Goal: Obtain resource: Download file/media

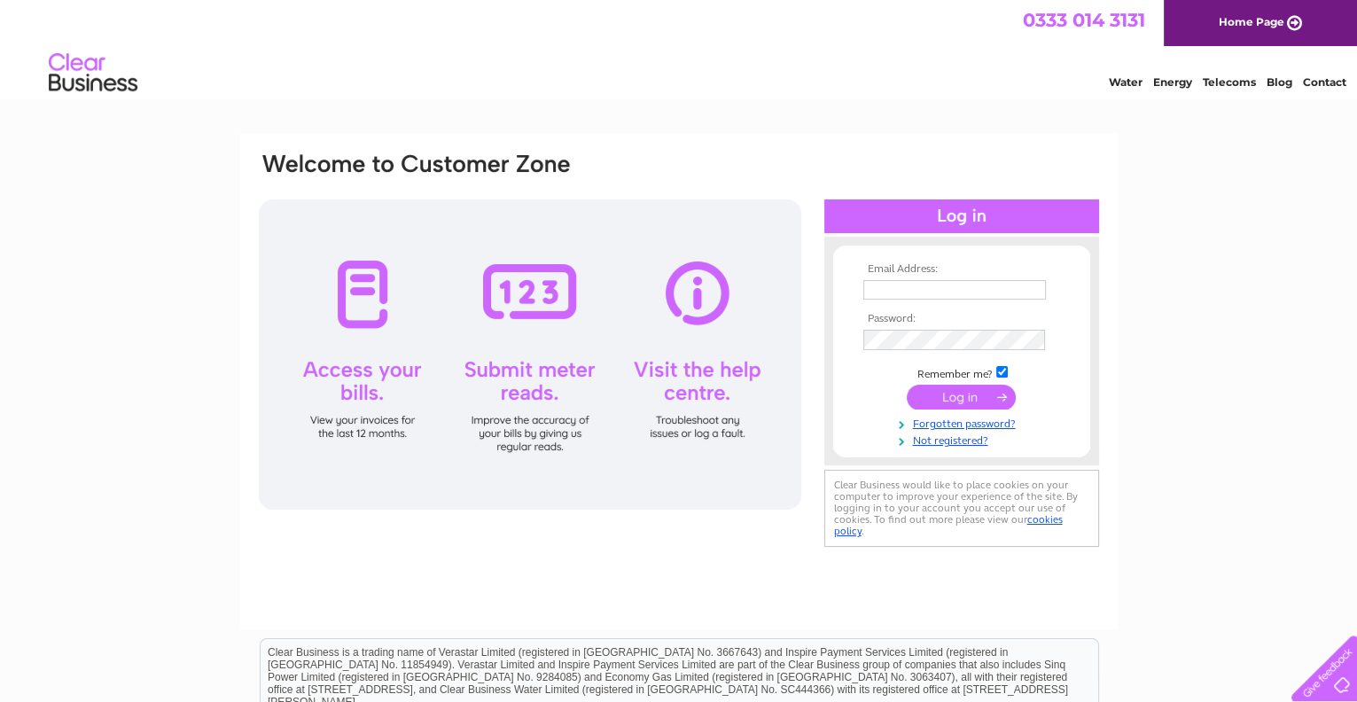
type input "rona@forwardassetfinance.co.uk"
click at [364, 290] on div at bounding box center [530, 354] width 543 height 310
click at [957, 395] on input "submit" at bounding box center [961, 397] width 109 height 25
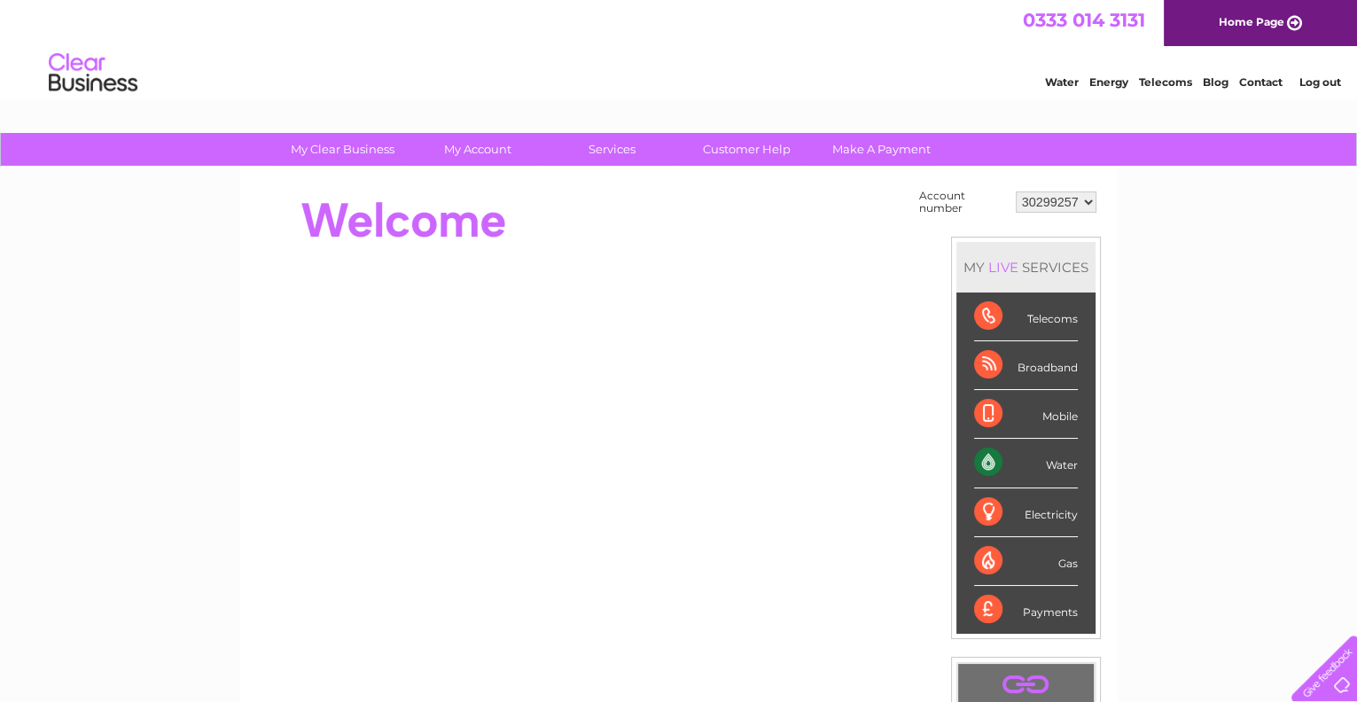
click at [988, 459] on div "Water" at bounding box center [1026, 463] width 104 height 49
click at [985, 459] on div "Water" at bounding box center [1026, 463] width 104 height 49
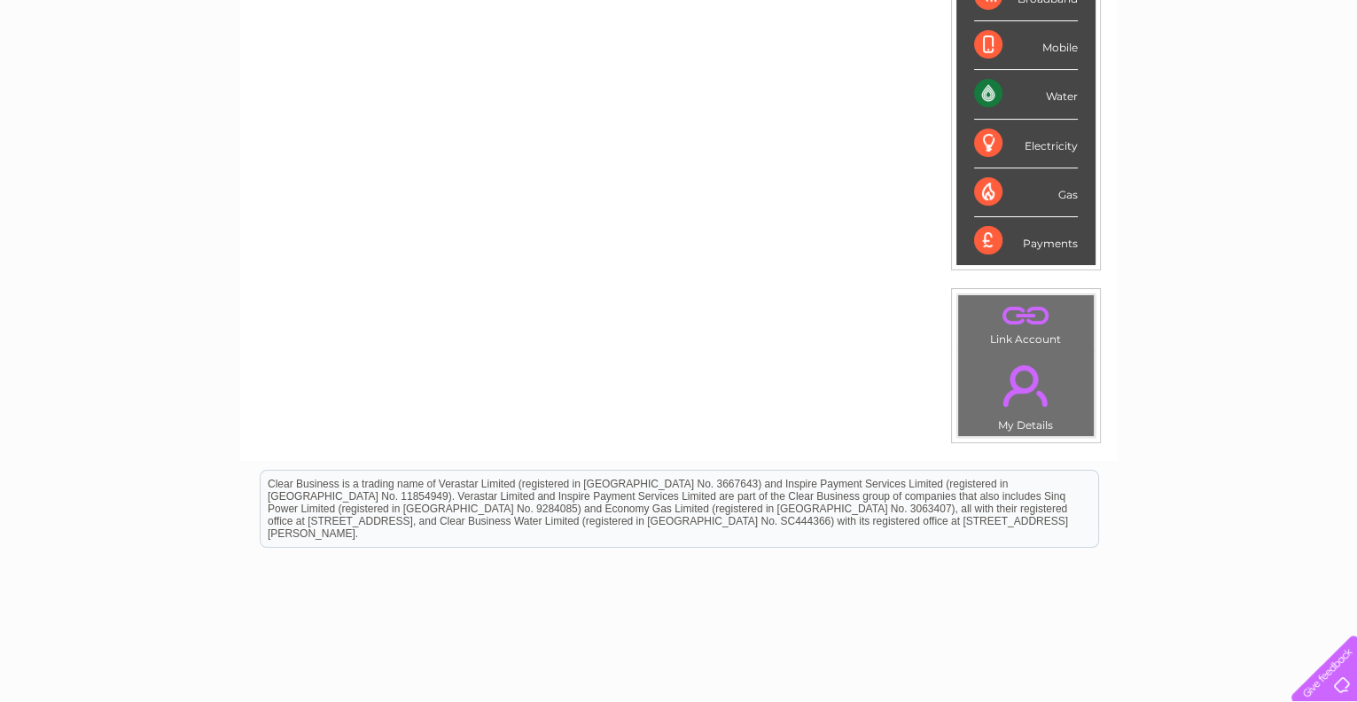
scroll to position [264, 0]
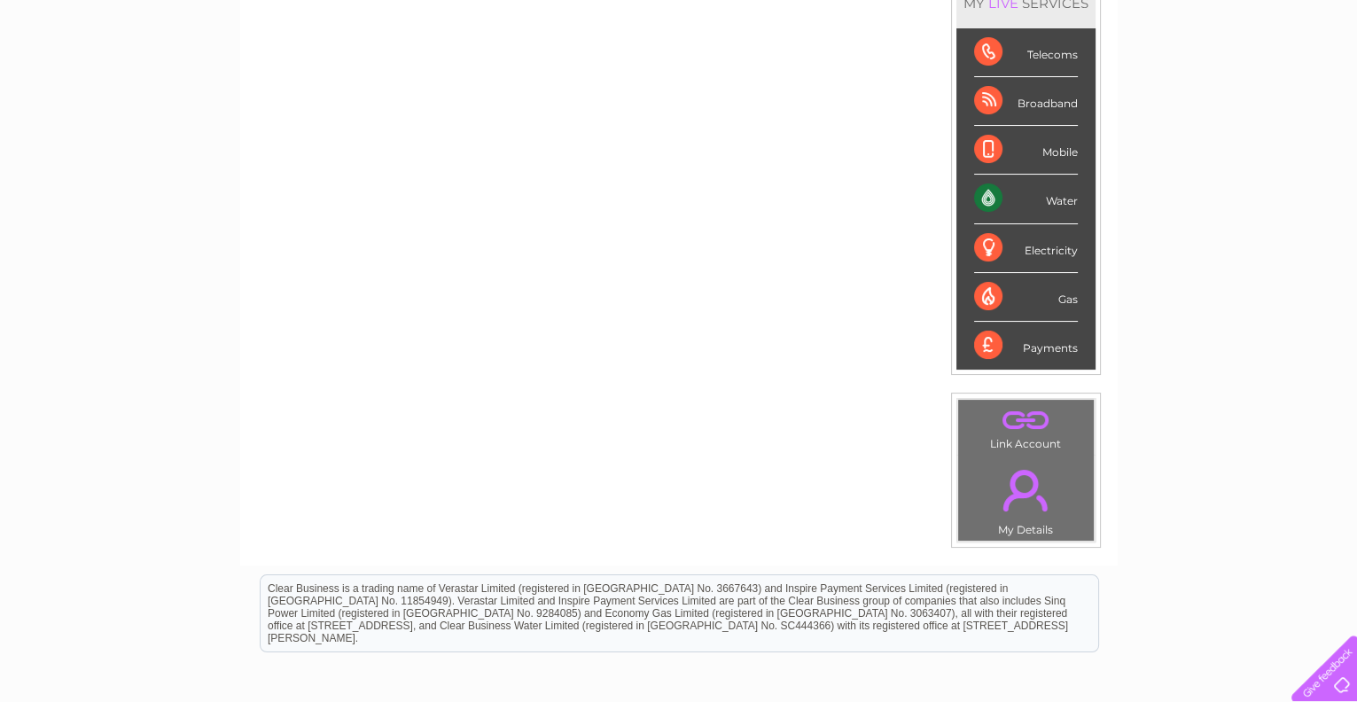
click at [985, 201] on div "Water" at bounding box center [1026, 199] width 104 height 49
drag, startPoint x: 985, startPoint y: 201, endPoint x: 1064, endPoint y: 193, distance: 79.3
click at [1064, 193] on div "Water" at bounding box center [1026, 199] width 104 height 49
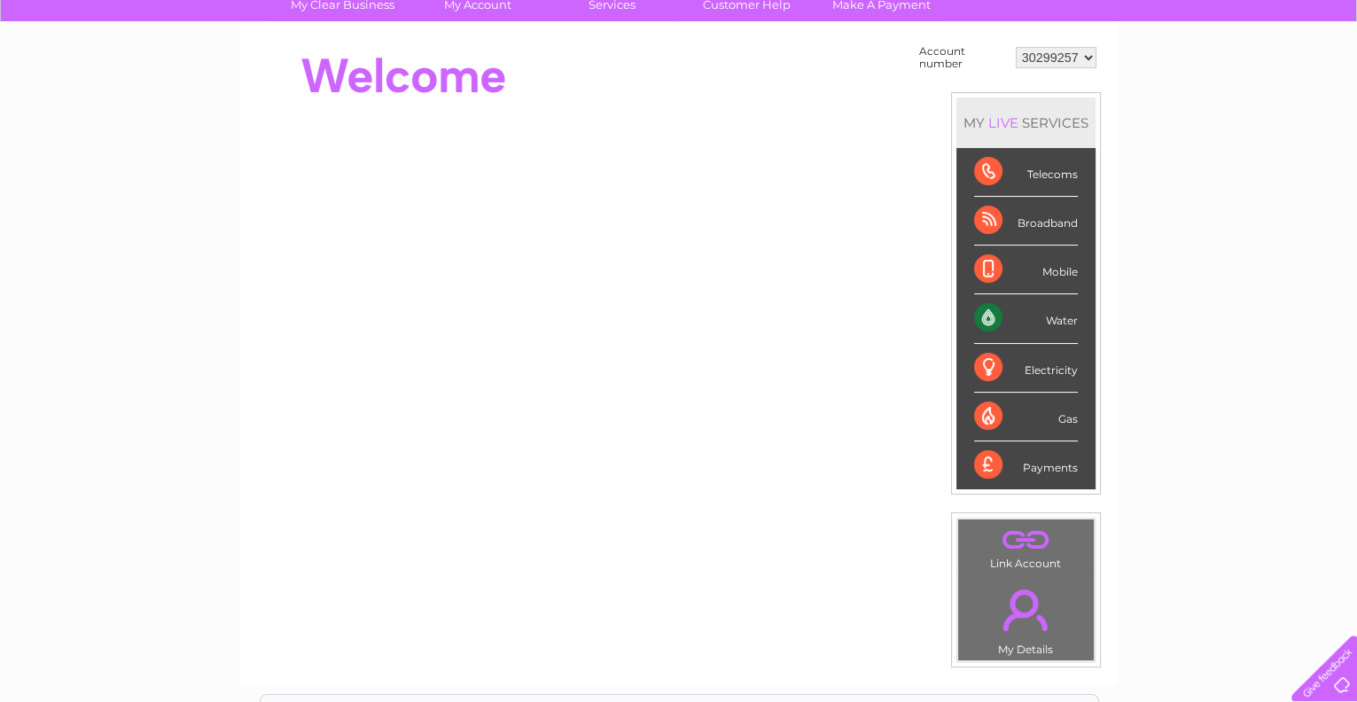
scroll to position [0, 0]
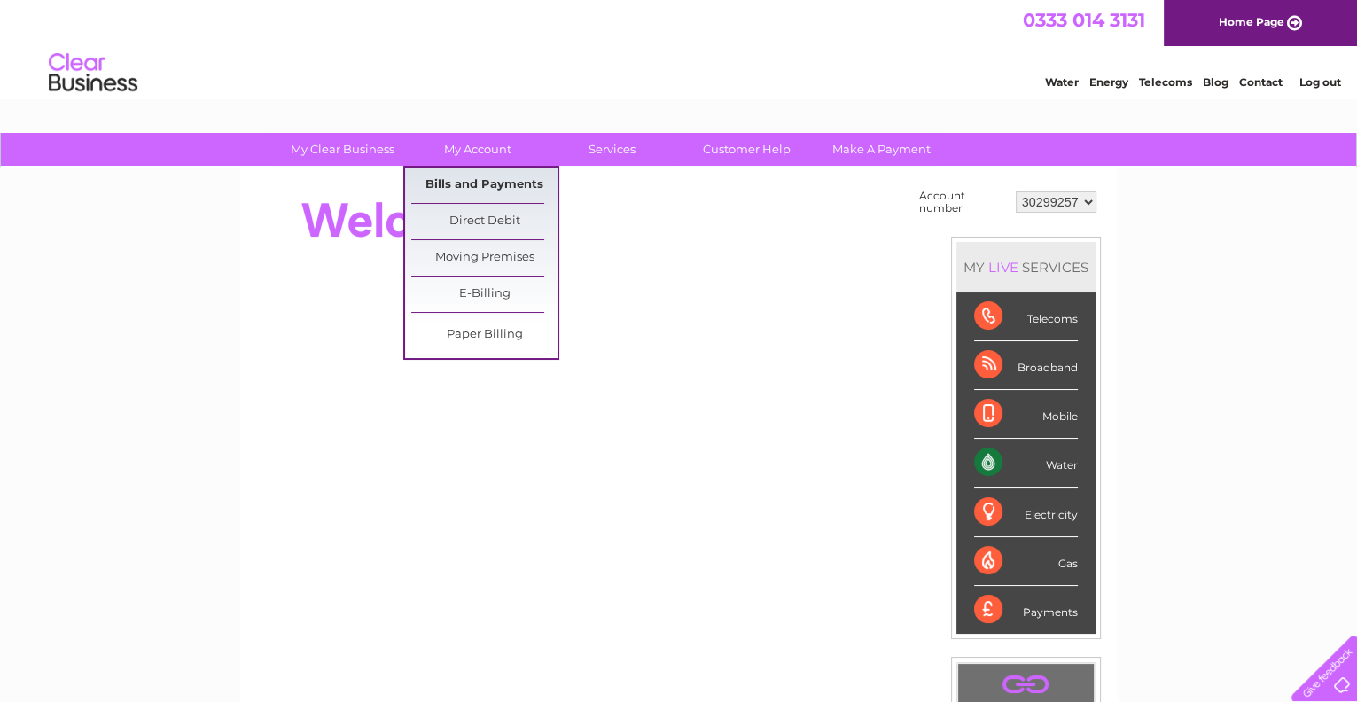
click at [499, 184] on link "Bills and Payments" at bounding box center [484, 185] width 146 height 35
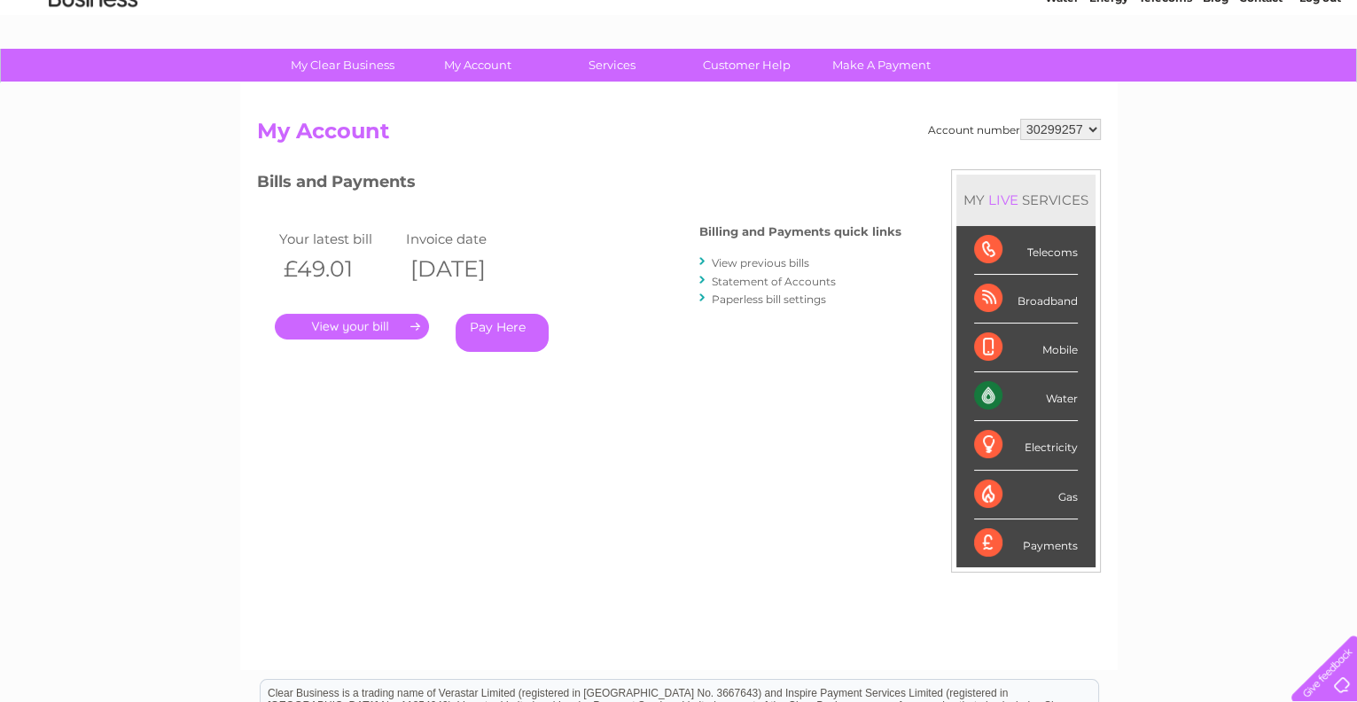
scroll to position [12, 0]
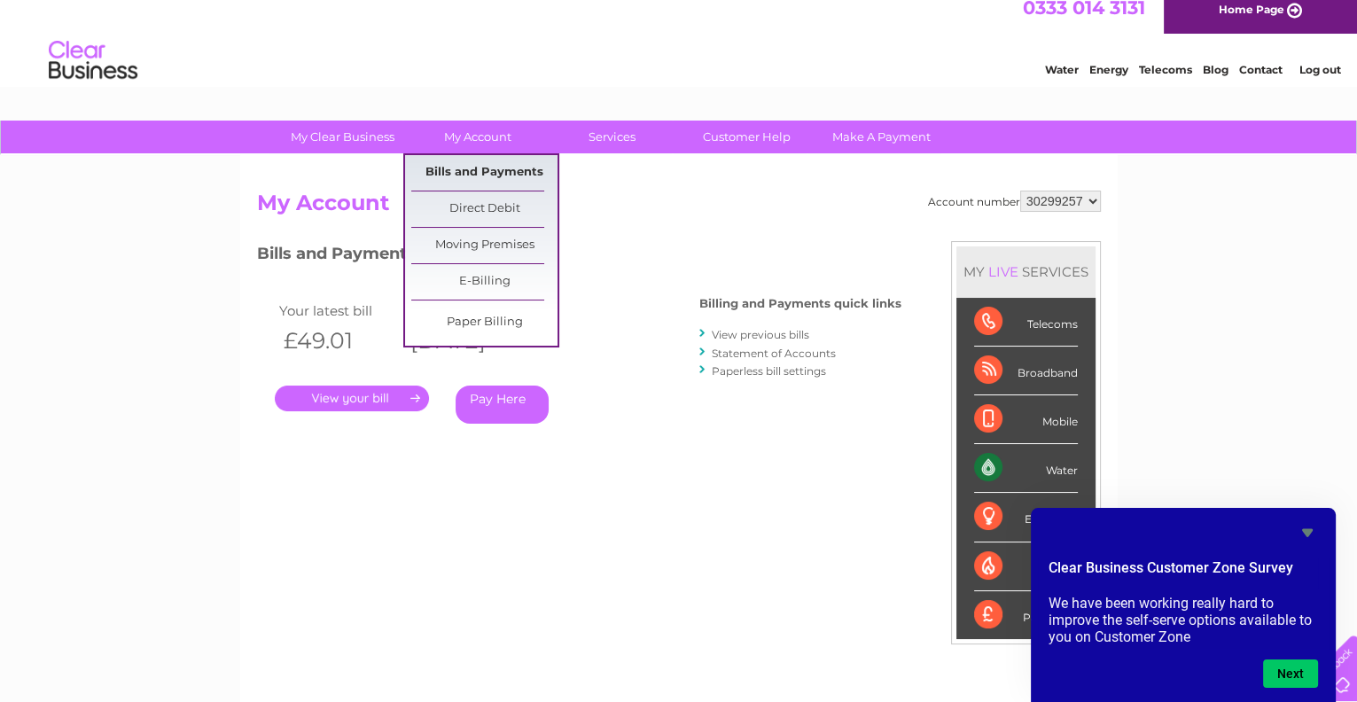
click at [481, 168] on link "Bills and Payments" at bounding box center [484, 172] width 146 height 35
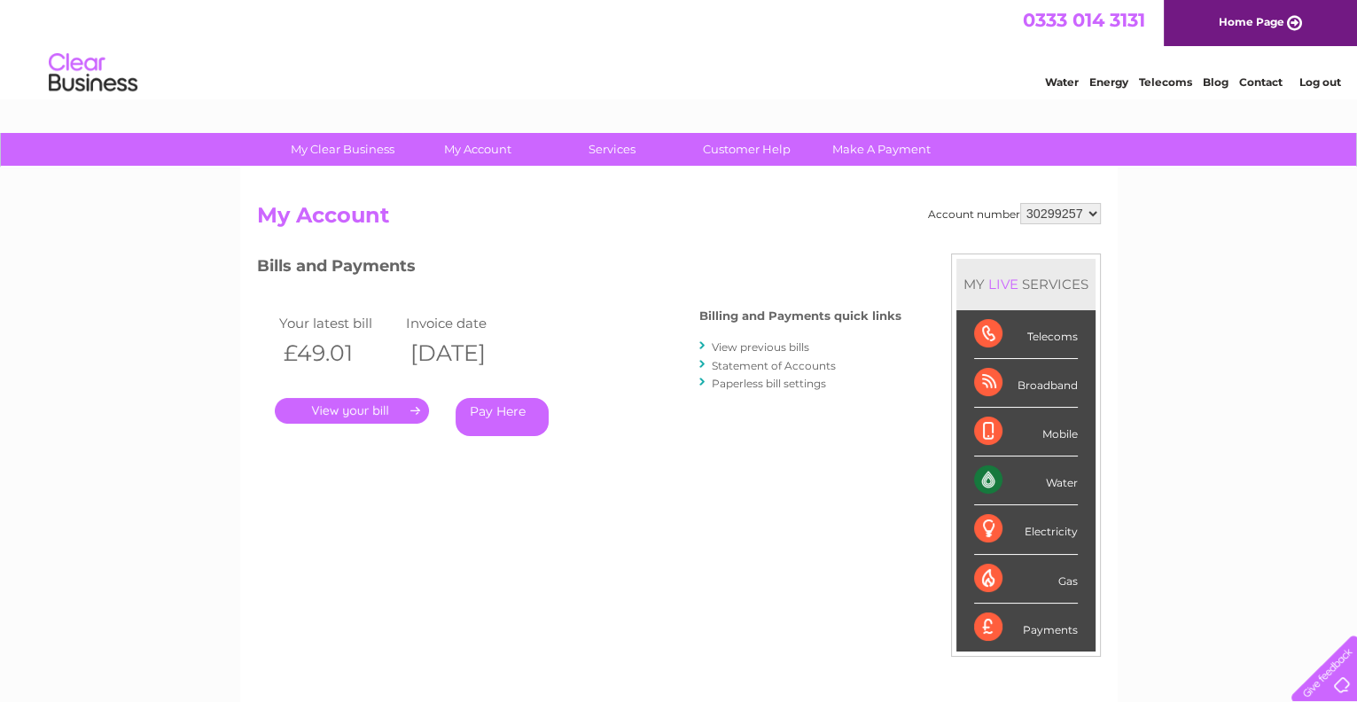
click at [420, 410] on link "." at bounding box center [352, 411] width 154 height 26
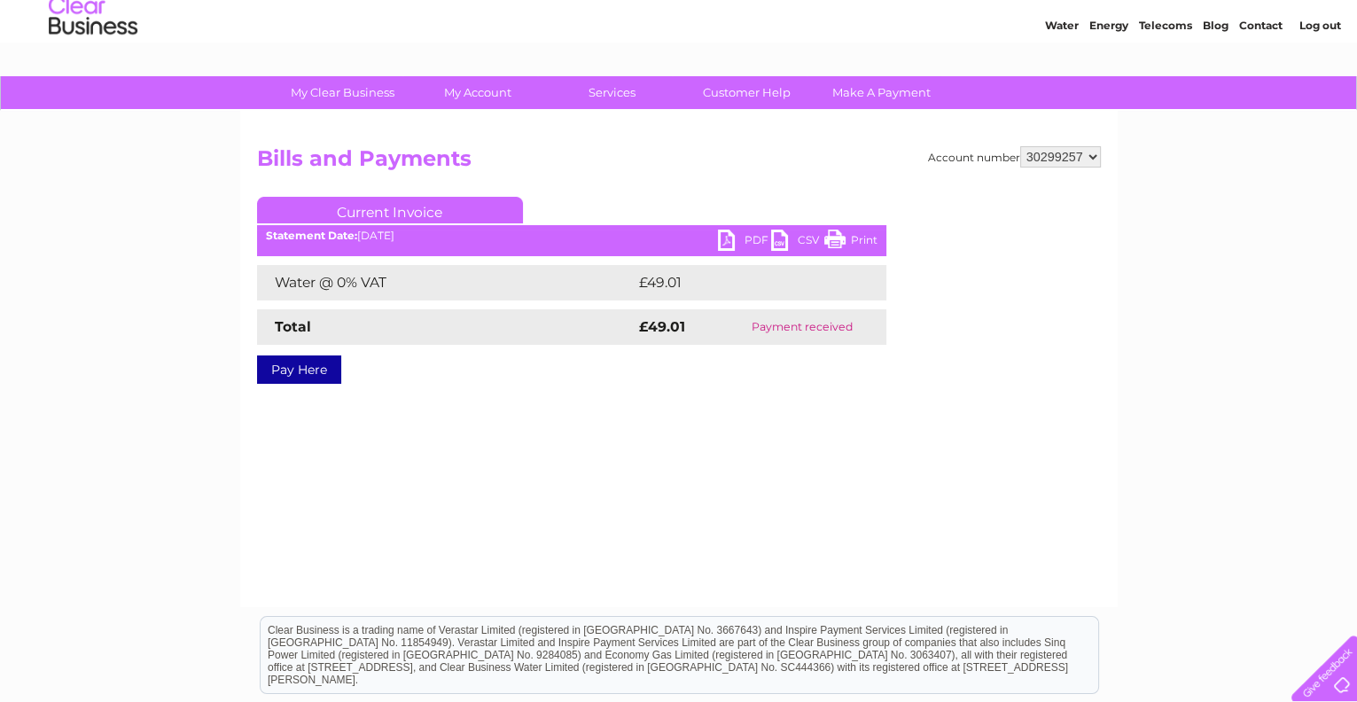
scroll to position [88, 0]
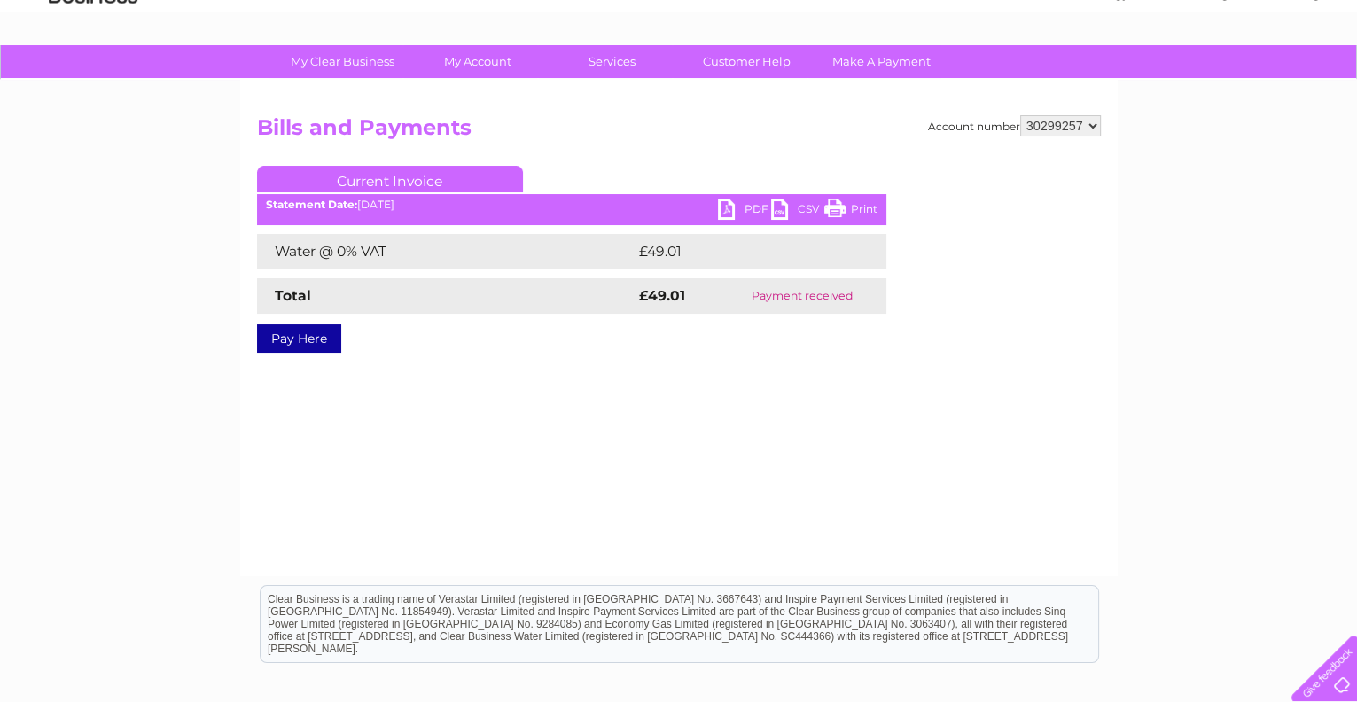
drag, startPoint x: 852, startPoint y: 210, endPoint x: 167, endPoint y: 3, distance: 716.0
click at [852, 210] on link "Print" at bounding box center [850, 212] width 53 height 26
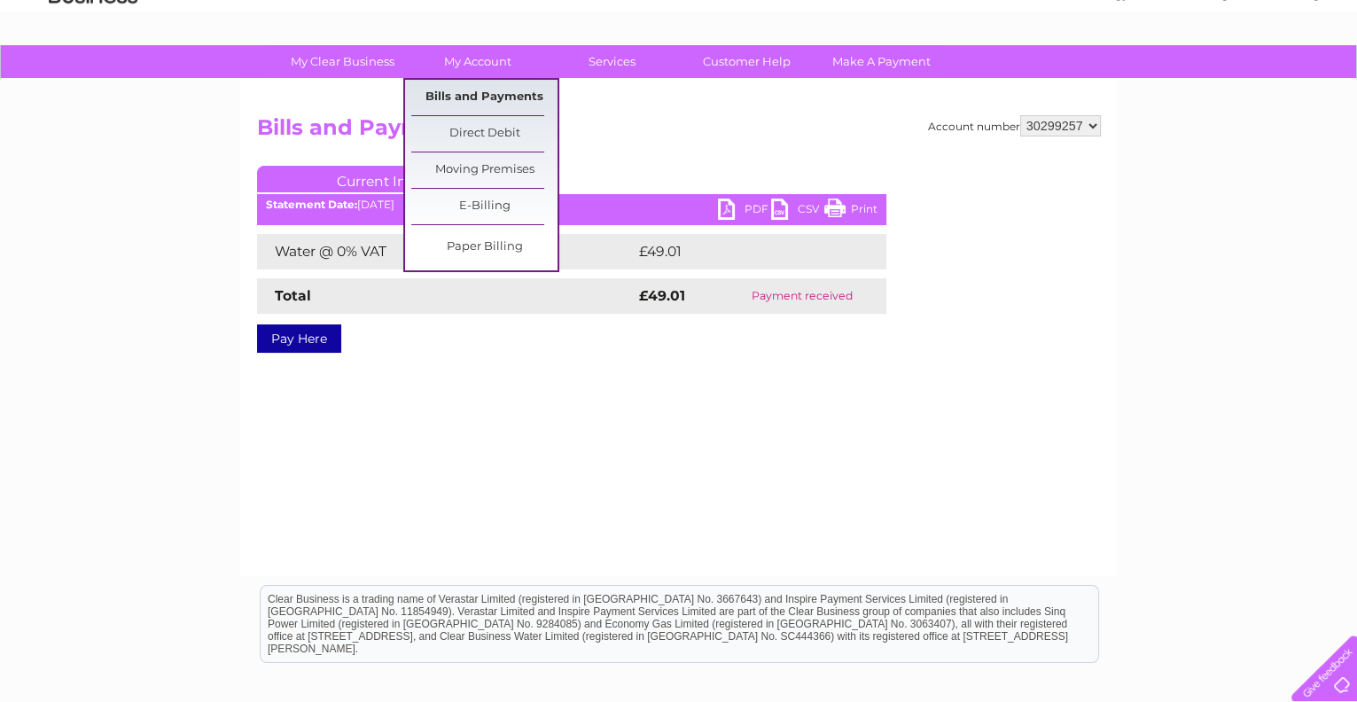
click at [490, 90] on link "Bills and Payments" at bounding box center [484, 97] width 146 height 35
click at [489, 95] on link "Bills and Payments" at bounding box center [484, 97] width 146 height 35
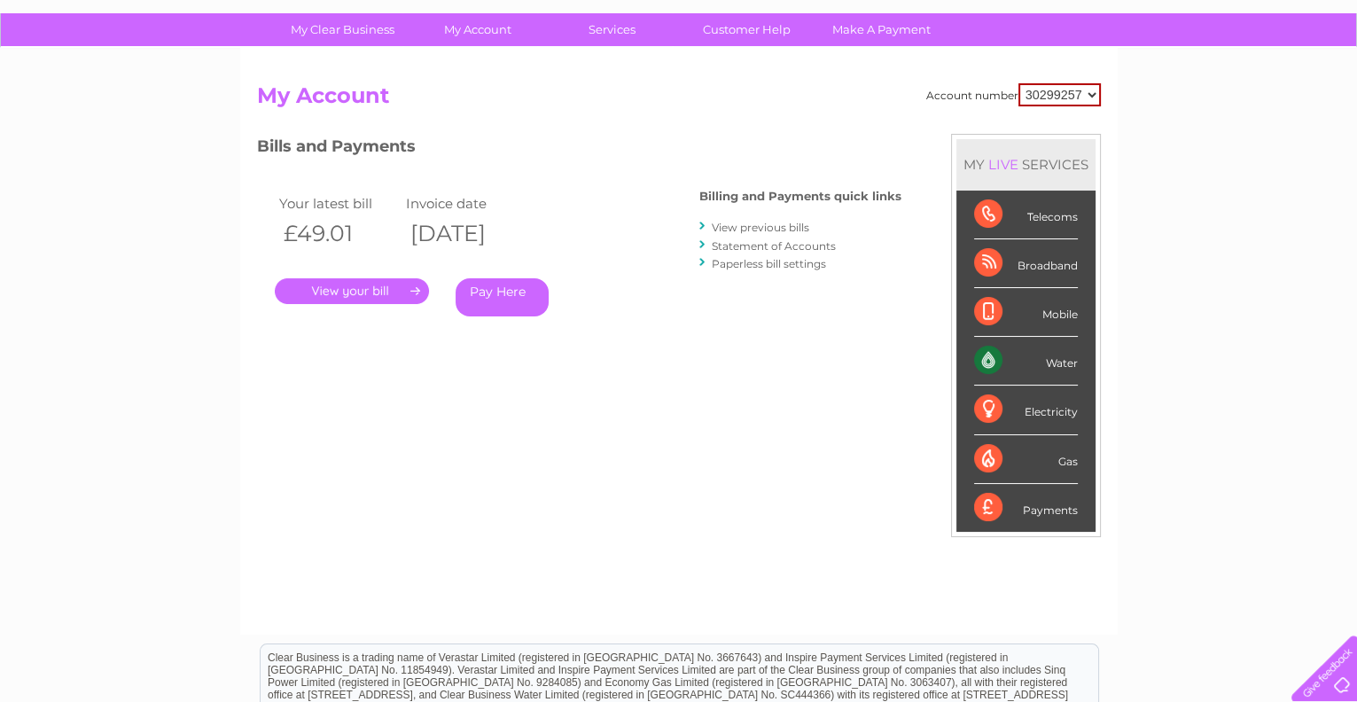
scroll to position [88, 0]
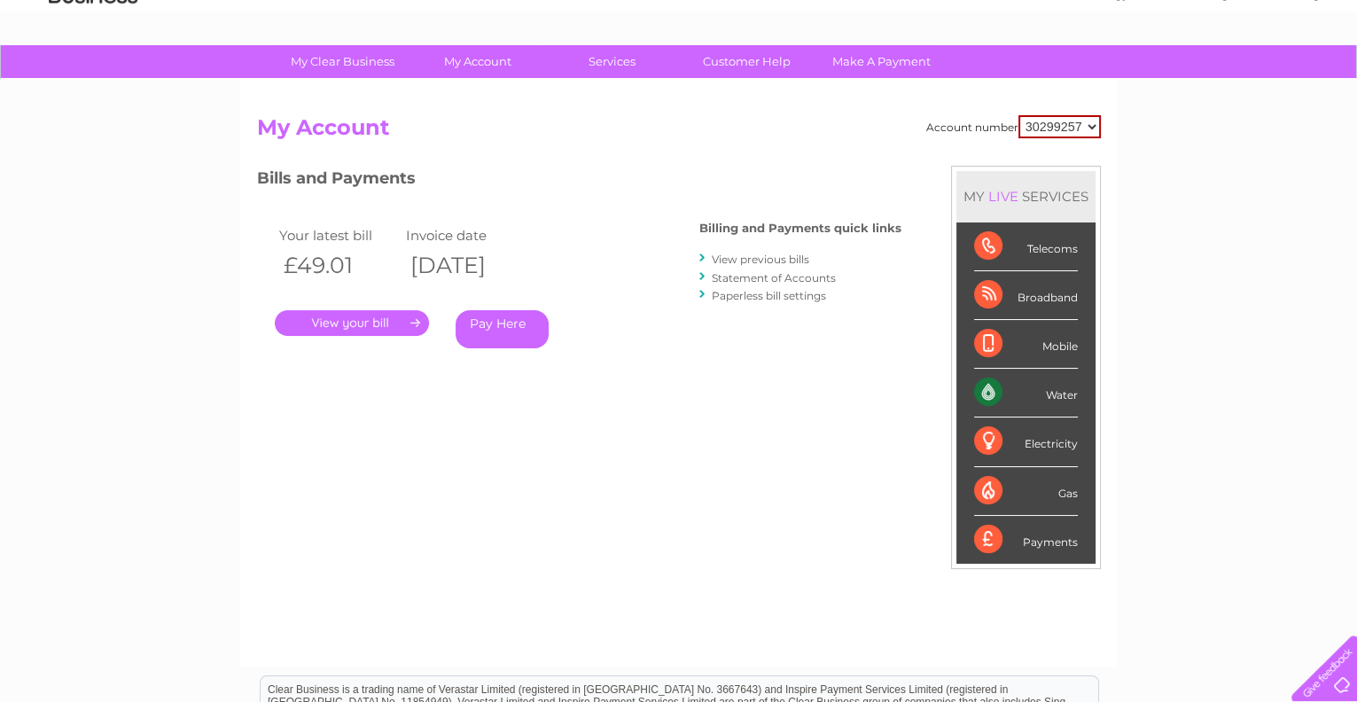
click at [726, 255] on link "View previous bills" at bounding box center [761, 259] width 98 height 13
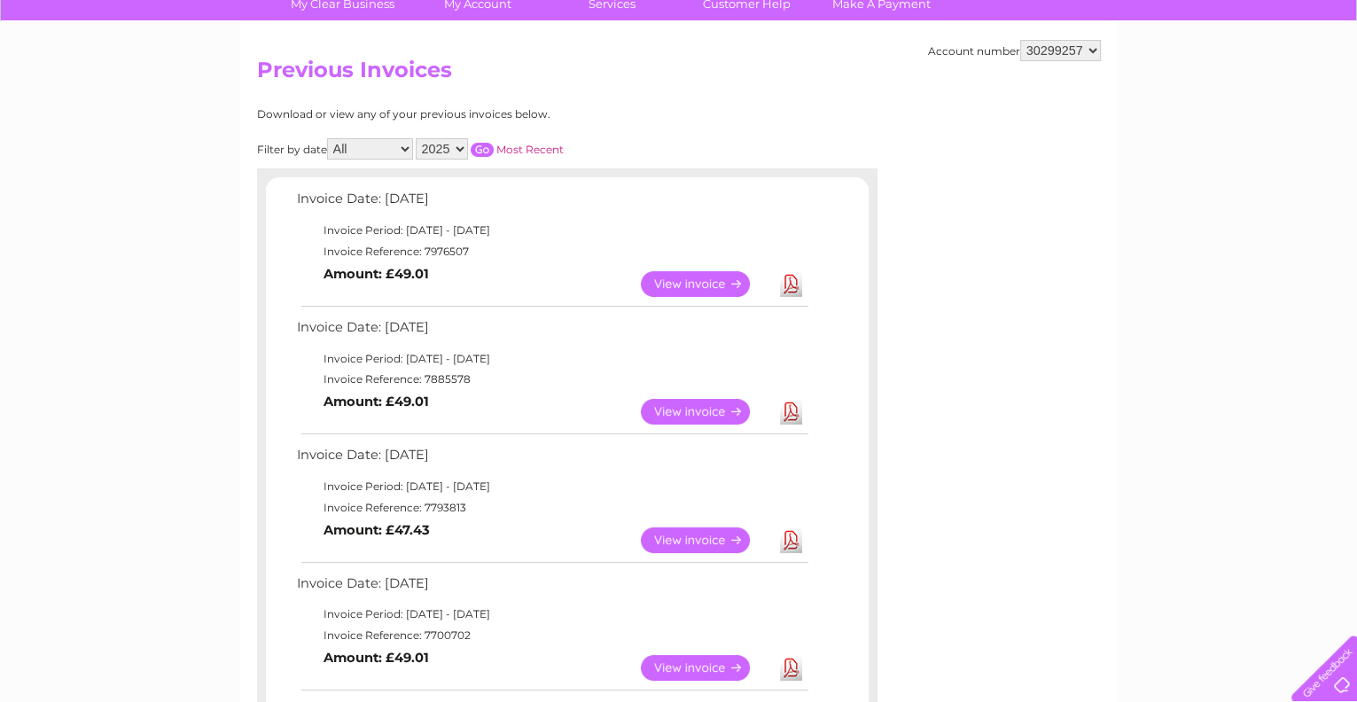
scroll to position [176, 0]
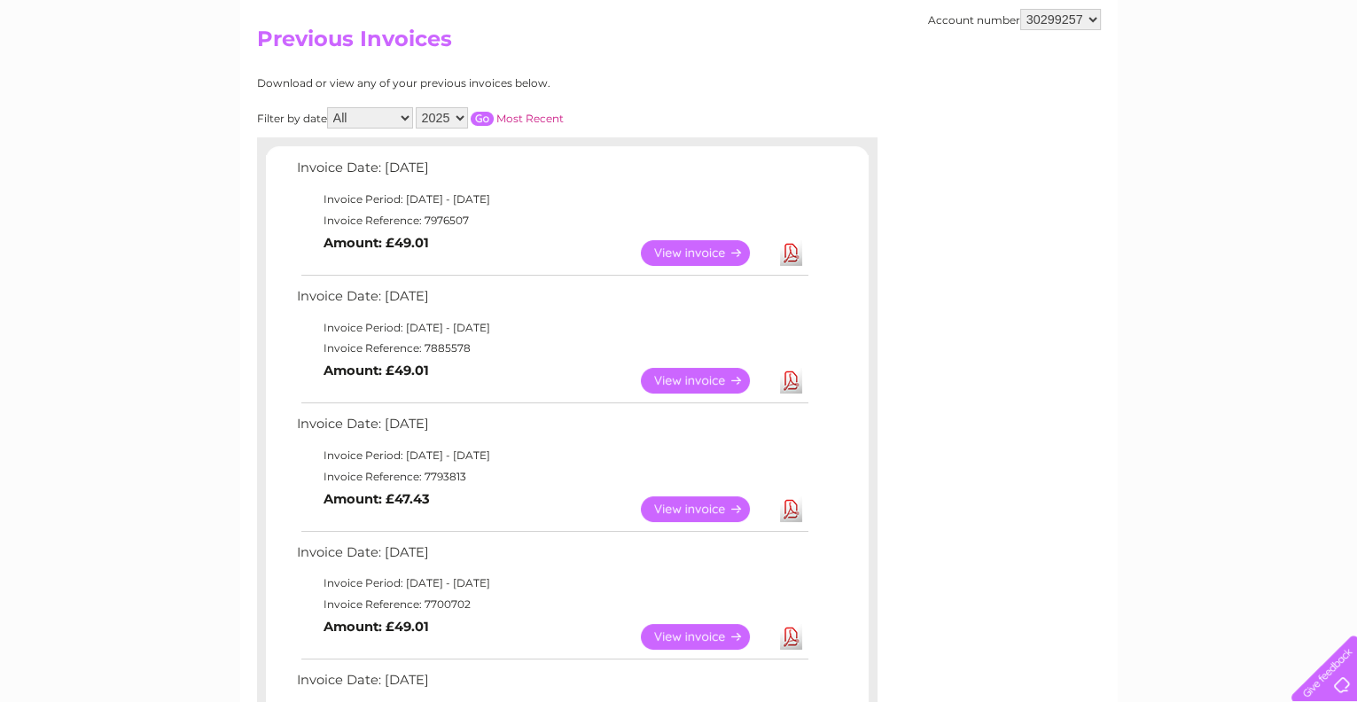
click at [789, 380] on link "Download" at bounding box center [791, 381] width 22 height 26
click at [790, 502] on link "Download" at bounding box center [791, 509] width 22 height 26
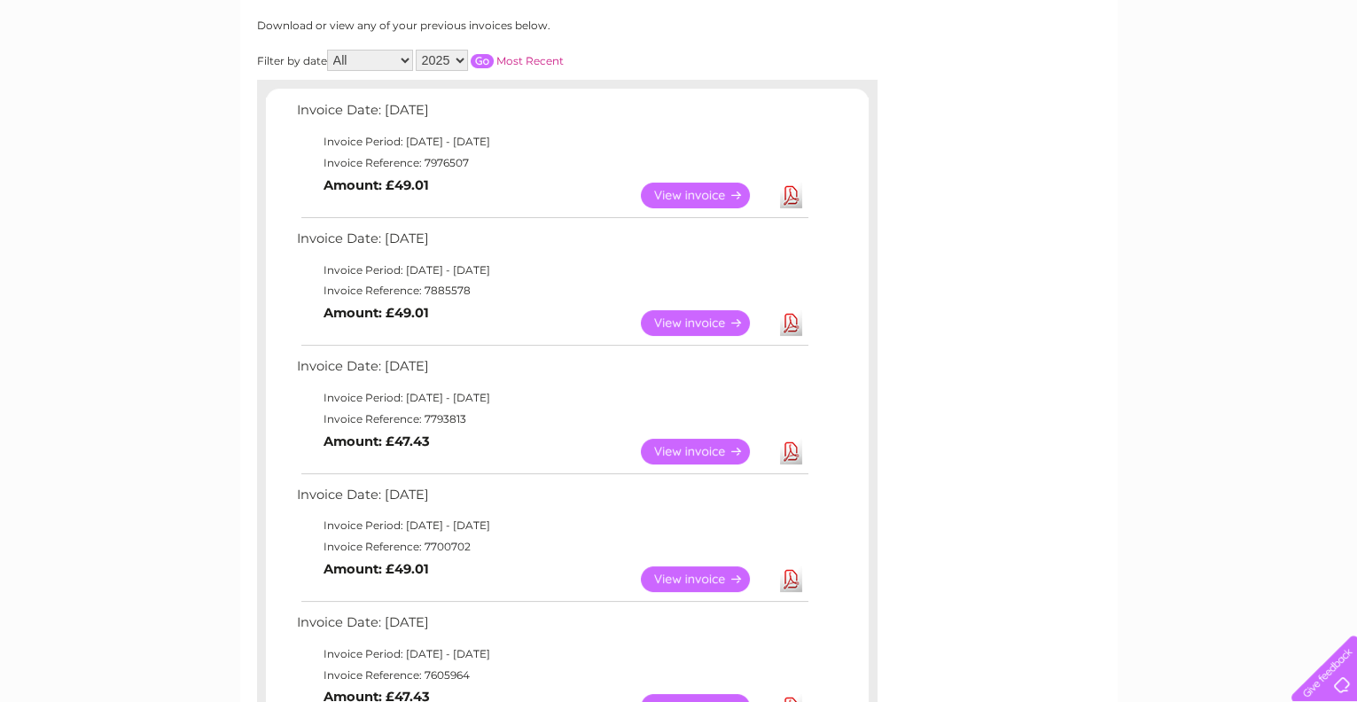
scroll to position [266, 0]
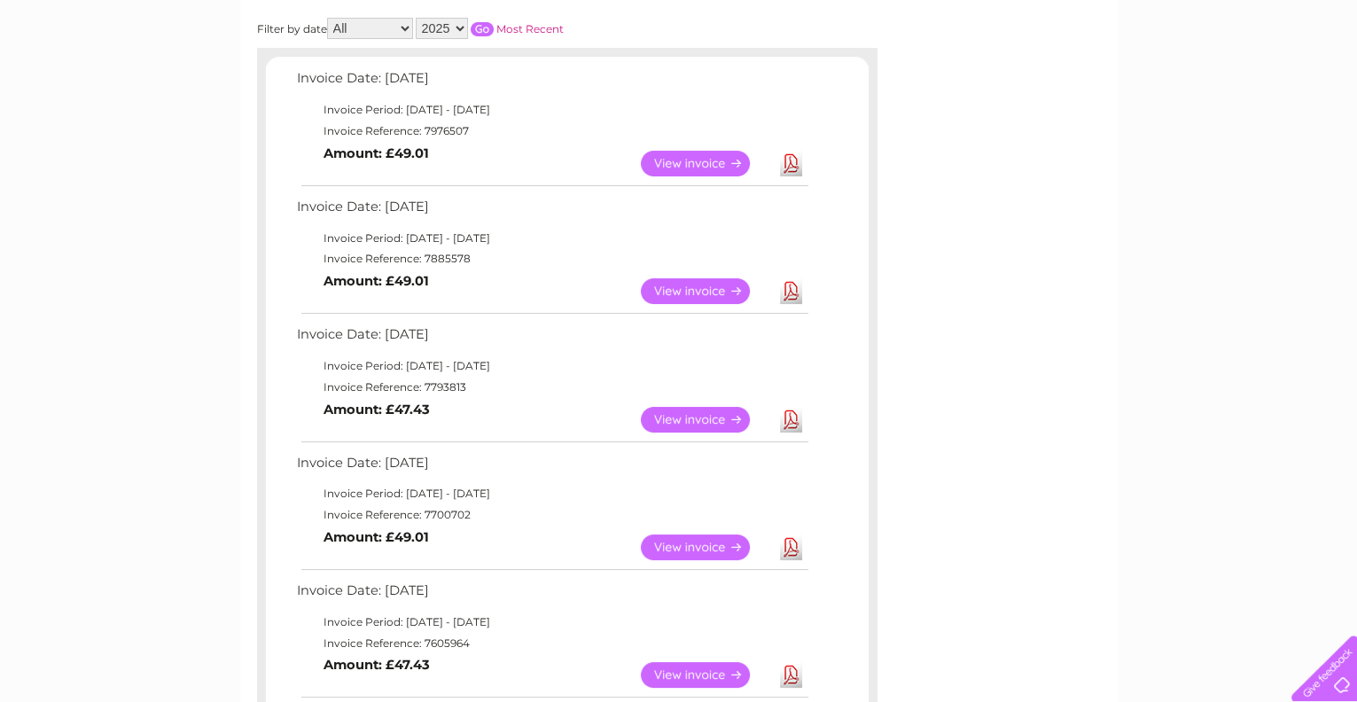
click at [793, 547] on link "Download" at bounding box center [791, 548] width 22 height 26
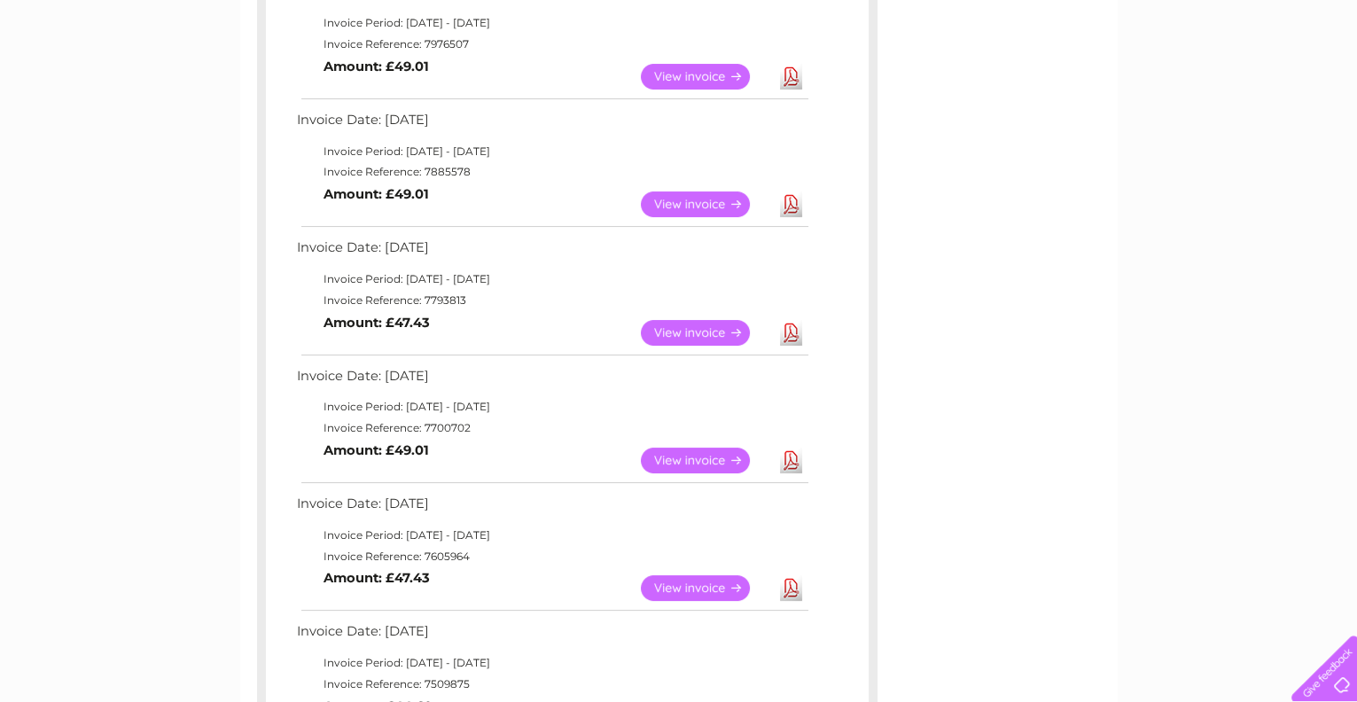
scroll to position [354, 0]
click at [786, 583] on link "Download" at bounding box center [791, 587] width 22 height 26
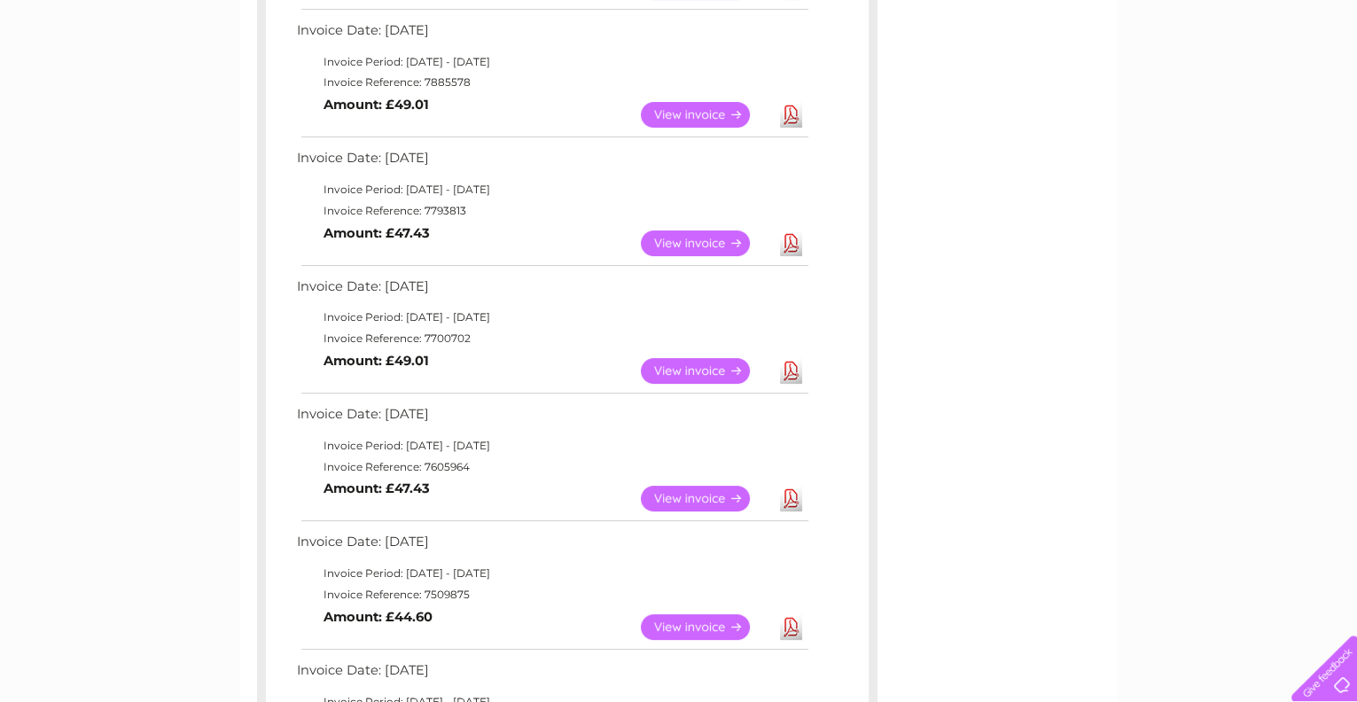
click at [786, 621] on link "Download" at bounding box center [791, 627] width 22 height 26
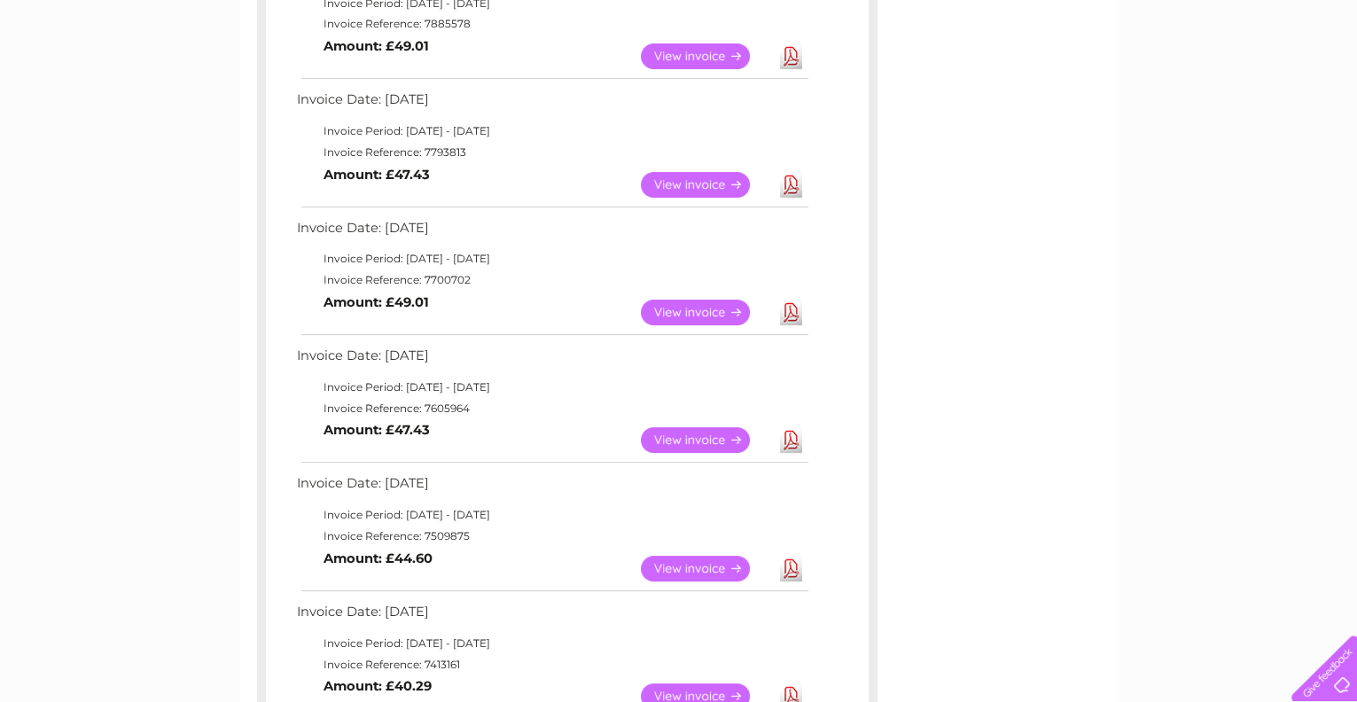
scroll to position [532, 0]
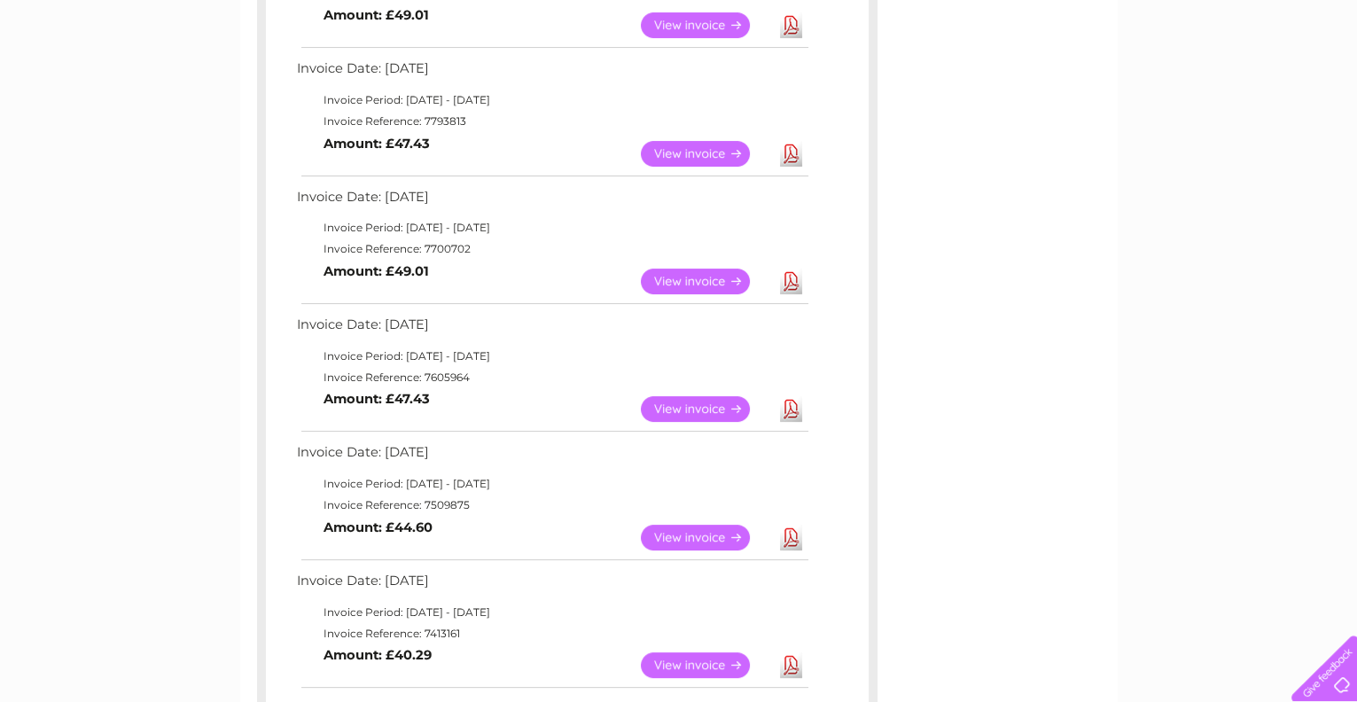
click at [793, 659] on link "Download" at bounding box center [791, 665] width 22 height 26
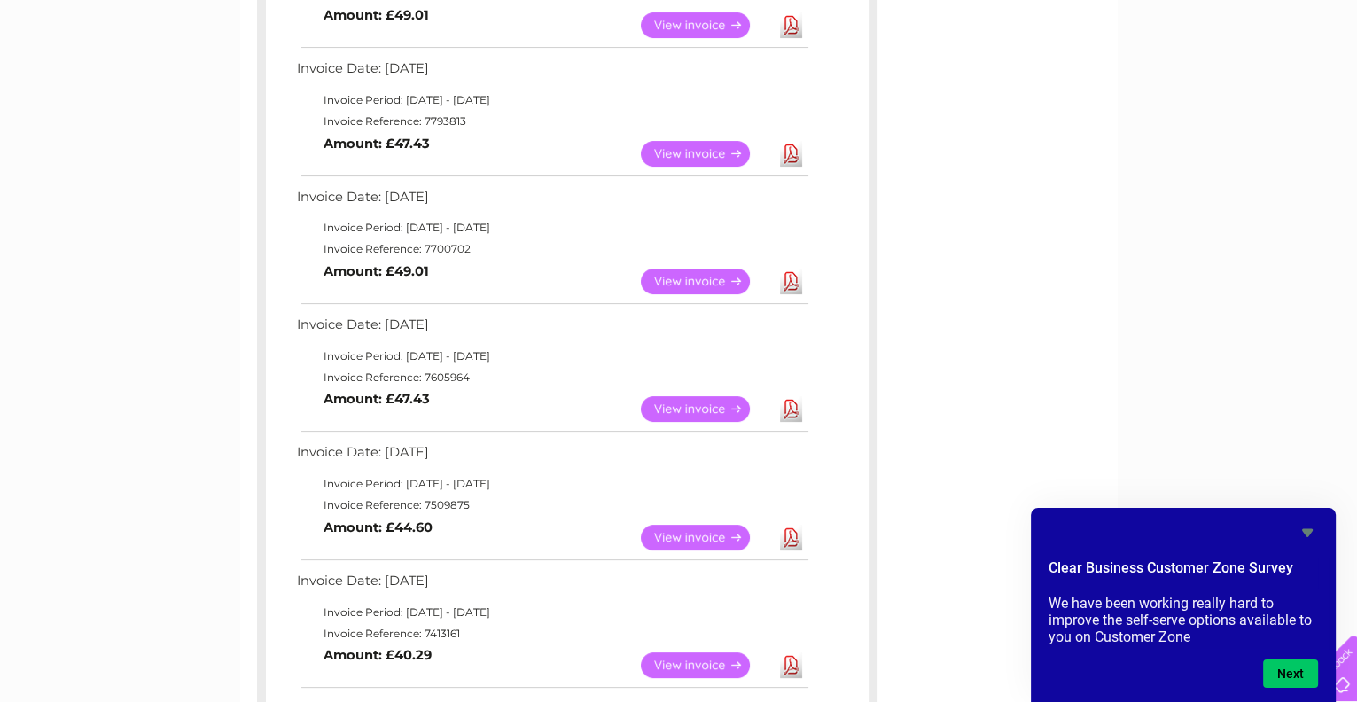
drag, startPoint x: 1045, startPoint y: 356, endPoint x: 1329, endPoint y: 198, distance: 325.1
click at [1329, 198] on div "My Clear Business Login Details My Details My Preferences Link Account My Accou…" at bounding box center [678, 406] width 1357 height 1610
click at [691, 20] on link "View" at bounding box center [706, 25] width 130 height 26
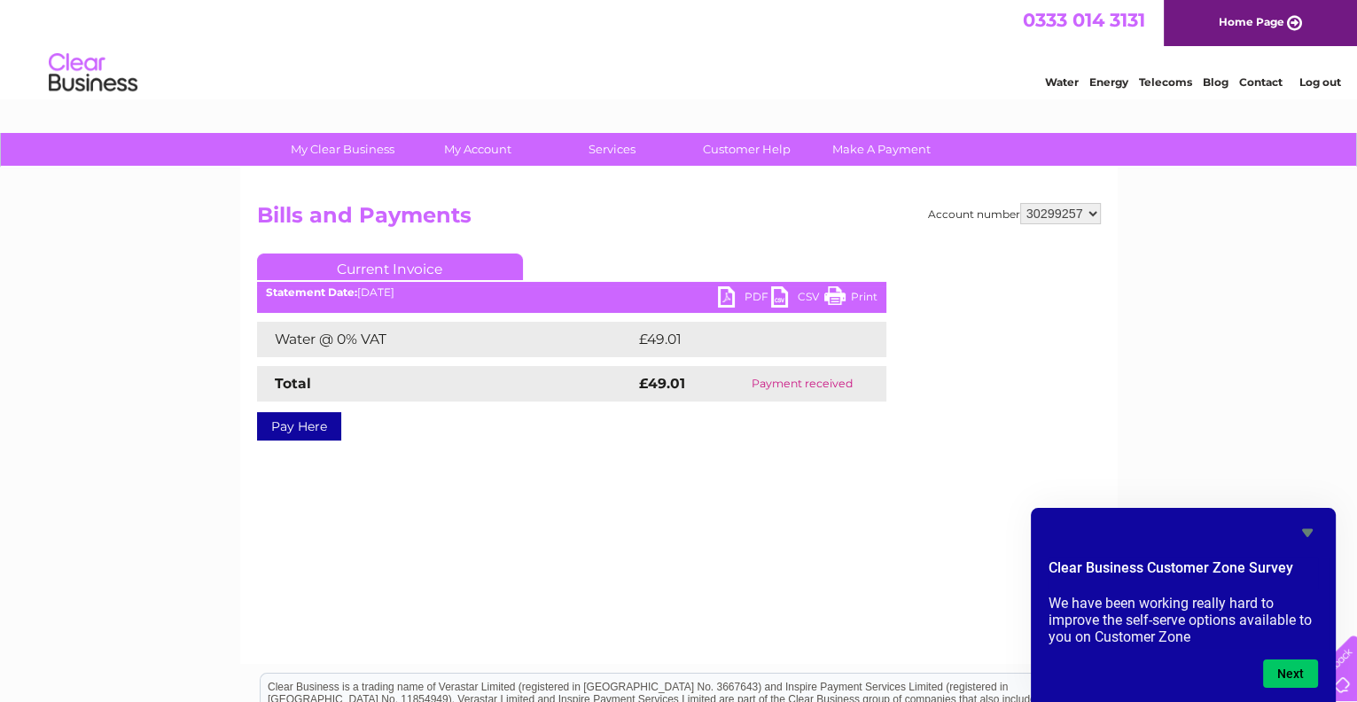
click at [456, 441] on div "Account number 30299257 Bills and Payments Current Invoice PDF CSV Print Total" at bounding box center [679, 335] width 844 height 264
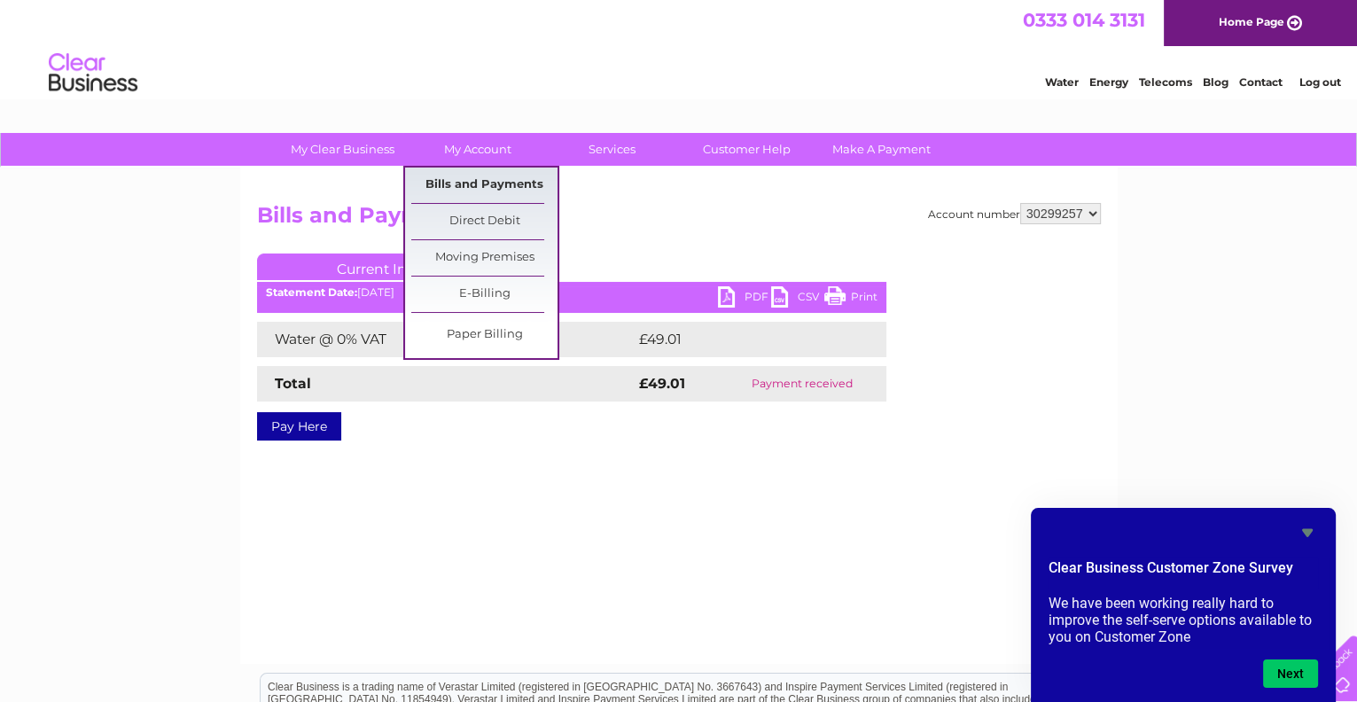
click at [473, 184] on link "Bills and Payments" at bounding box center [484, 185] width 146 height 35
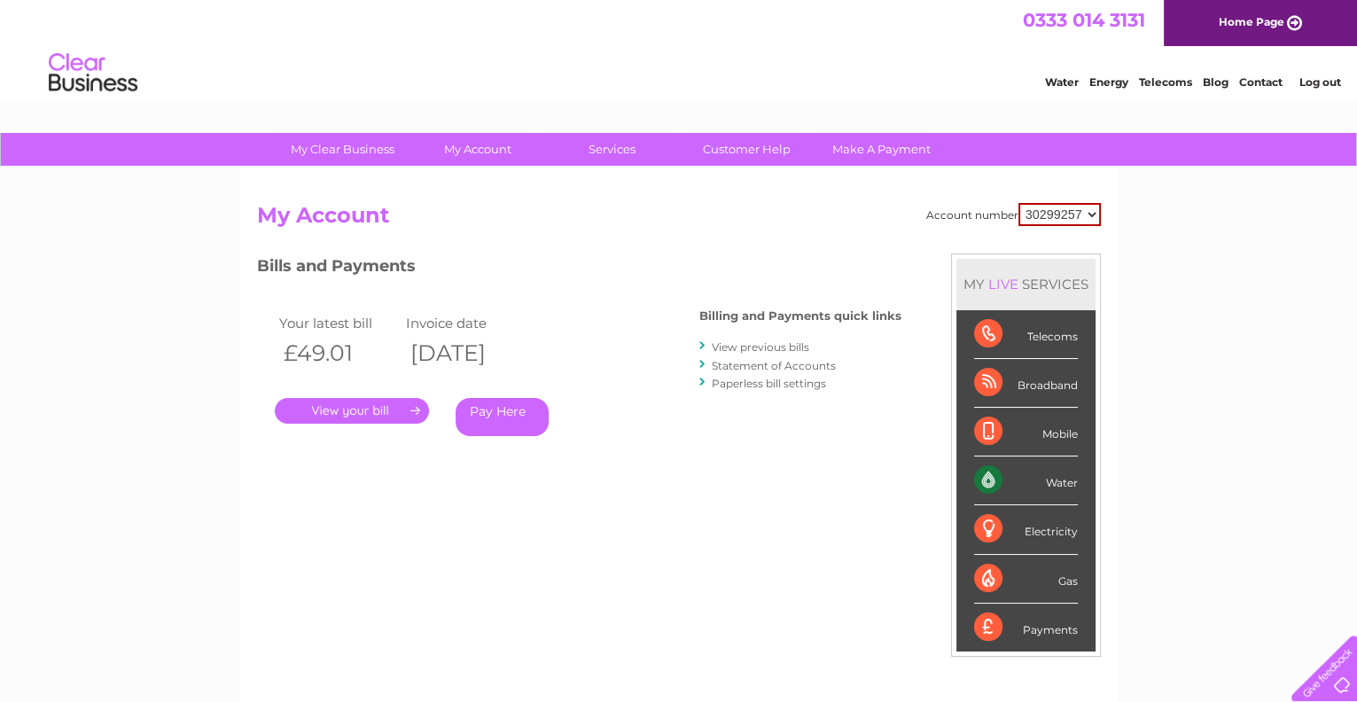
click at [412, 410] on link "." at bounding box center [352, 411] width 154 height 26
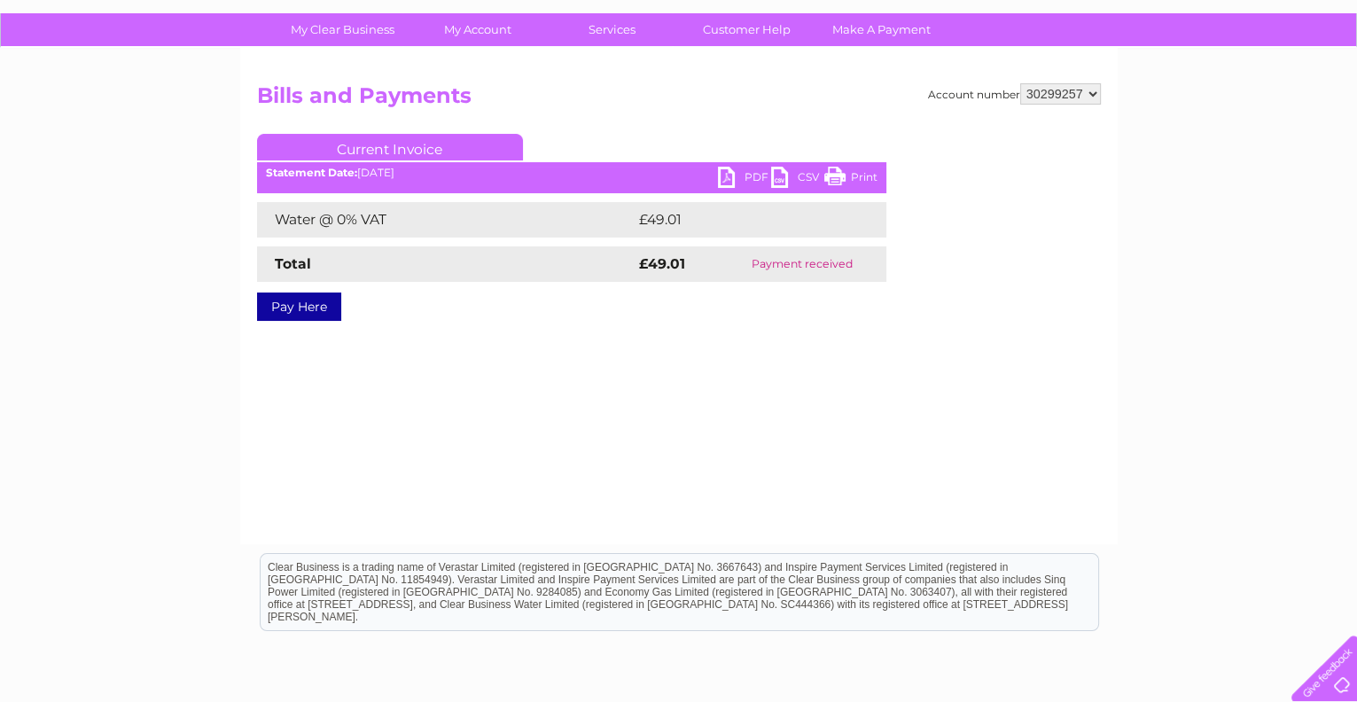
scroll to position [88, 0]
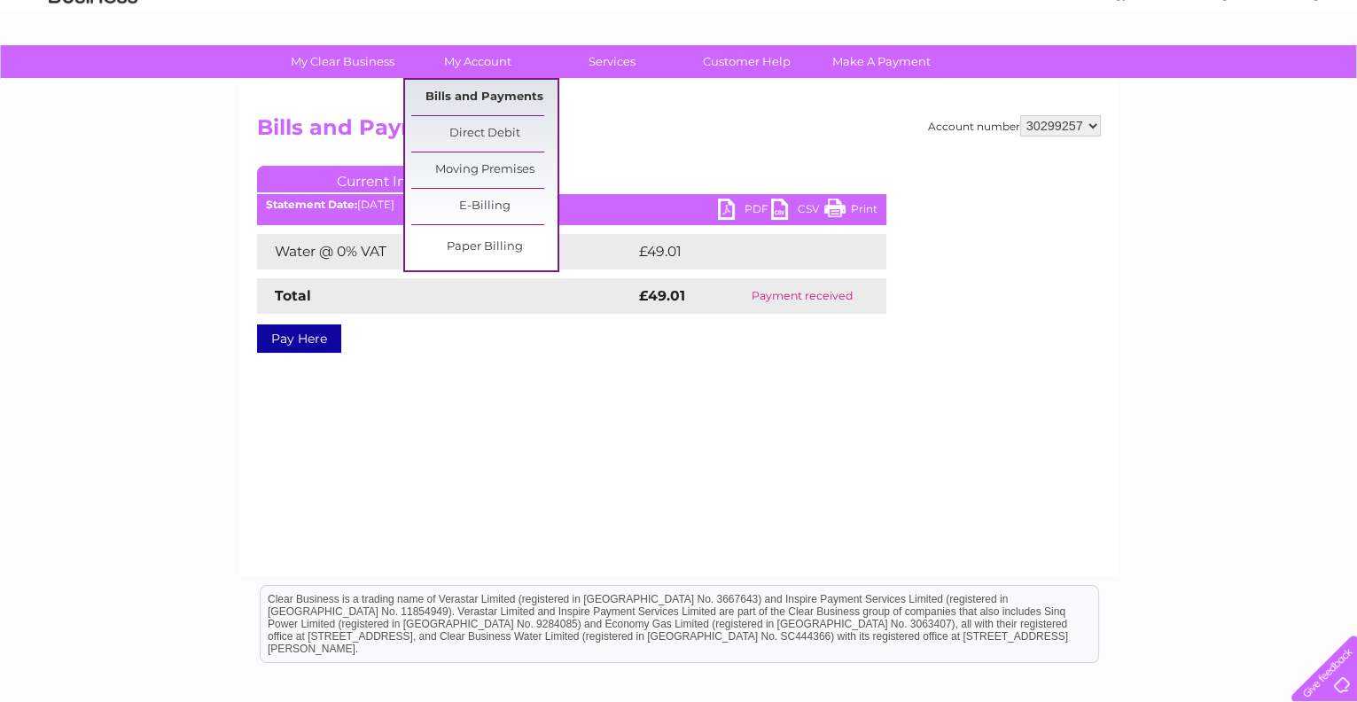
click at [521, 95] on link "Bills and Payments" at bounding box center [484, 97] width 146 height 35
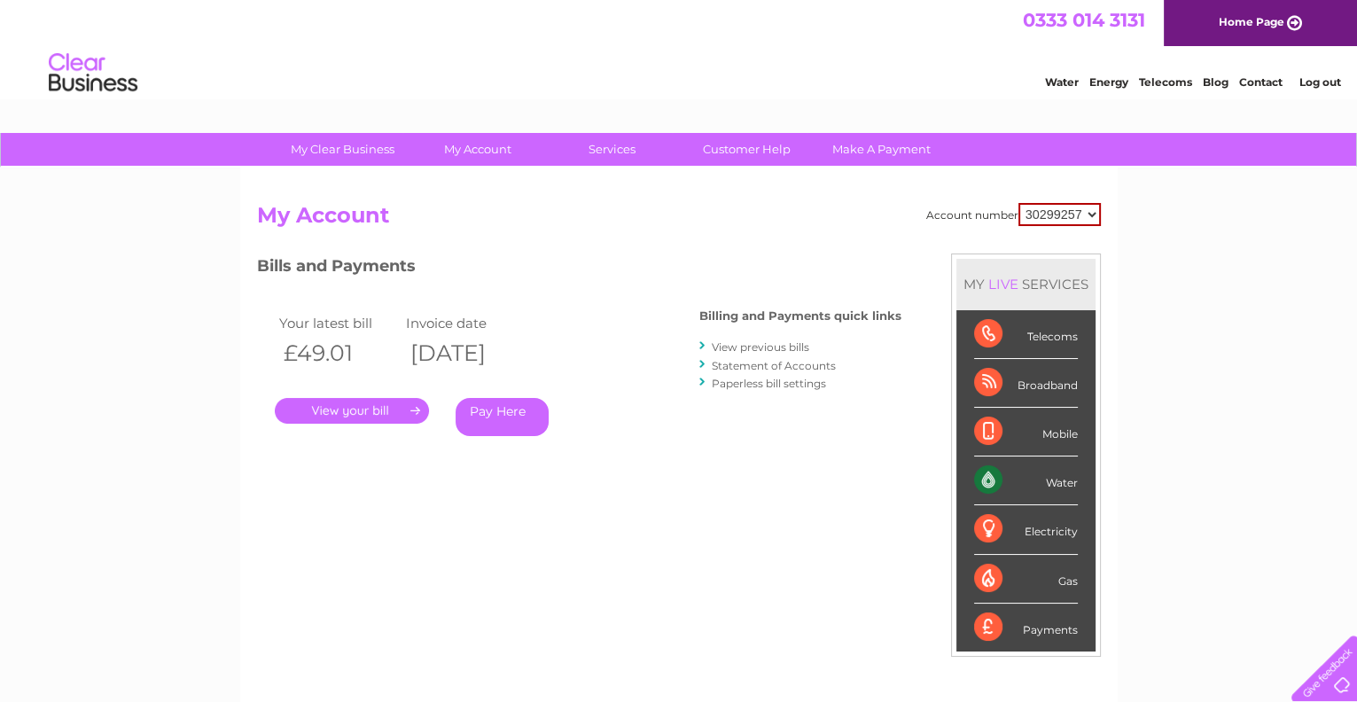
click at [748, 346] on link "View previous bills" at bounding box center [761, 346] width 98 height 13
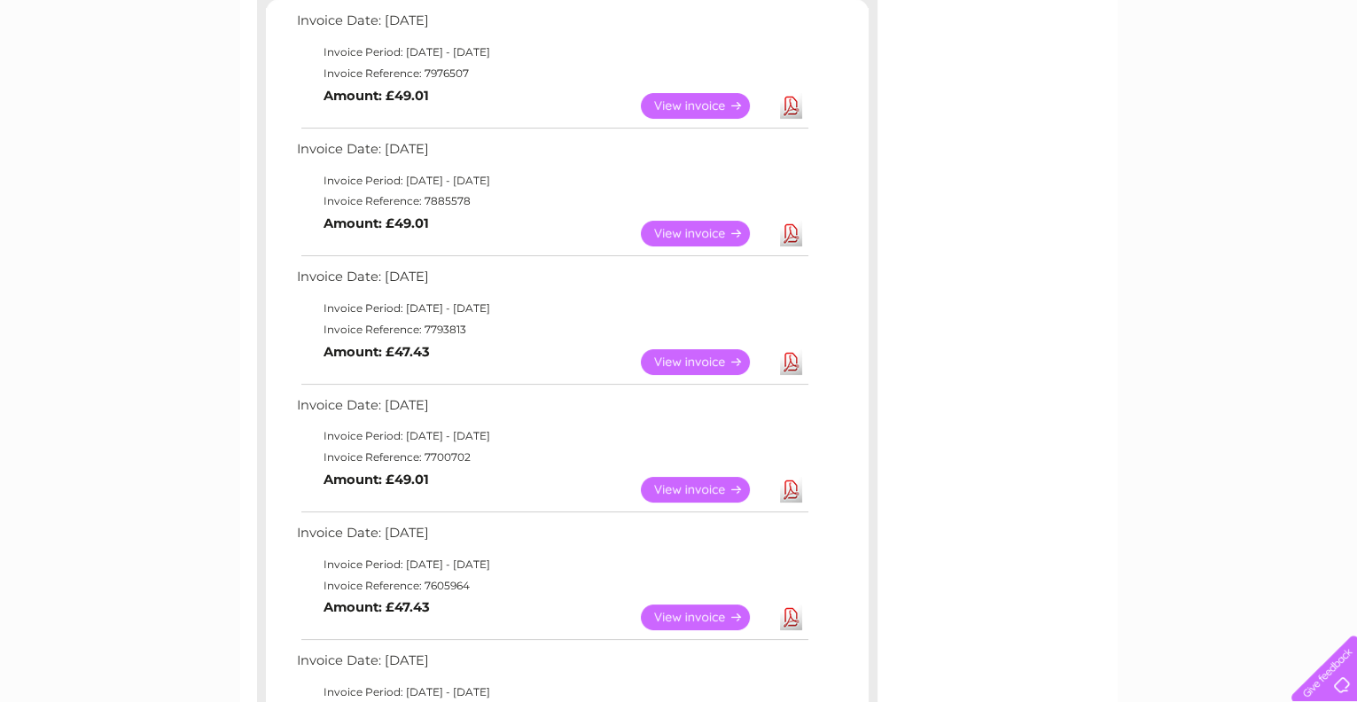
scroll to position [354, 0]
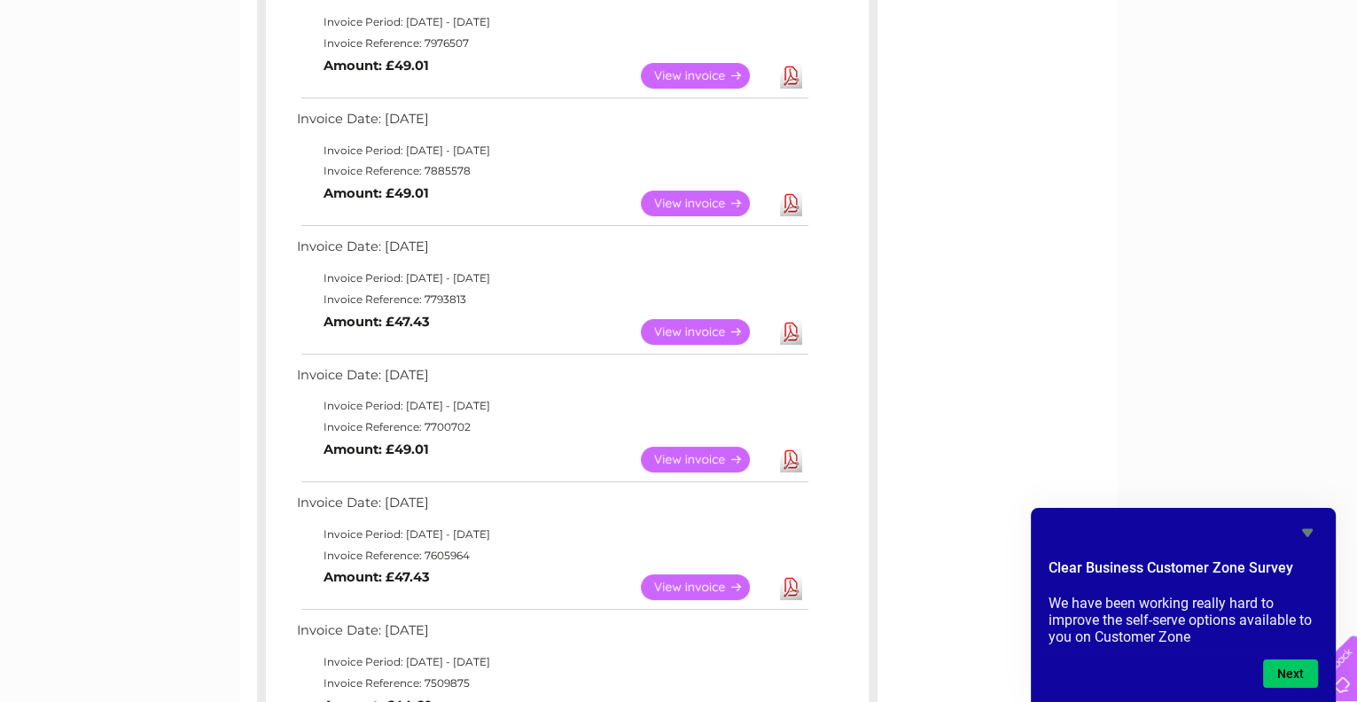
click at [784, 458] on link "Download" at bounding box center [791, 460] width 22 height 26
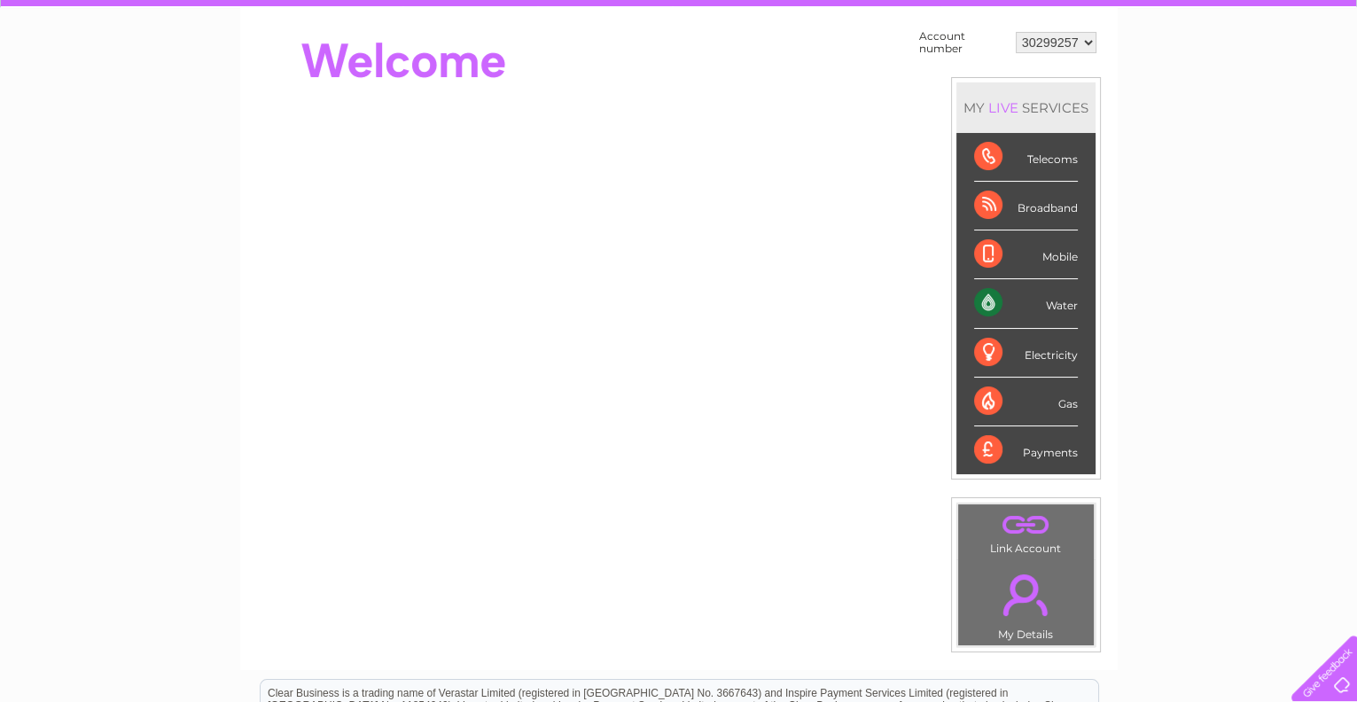
scroll to position [176, 0]
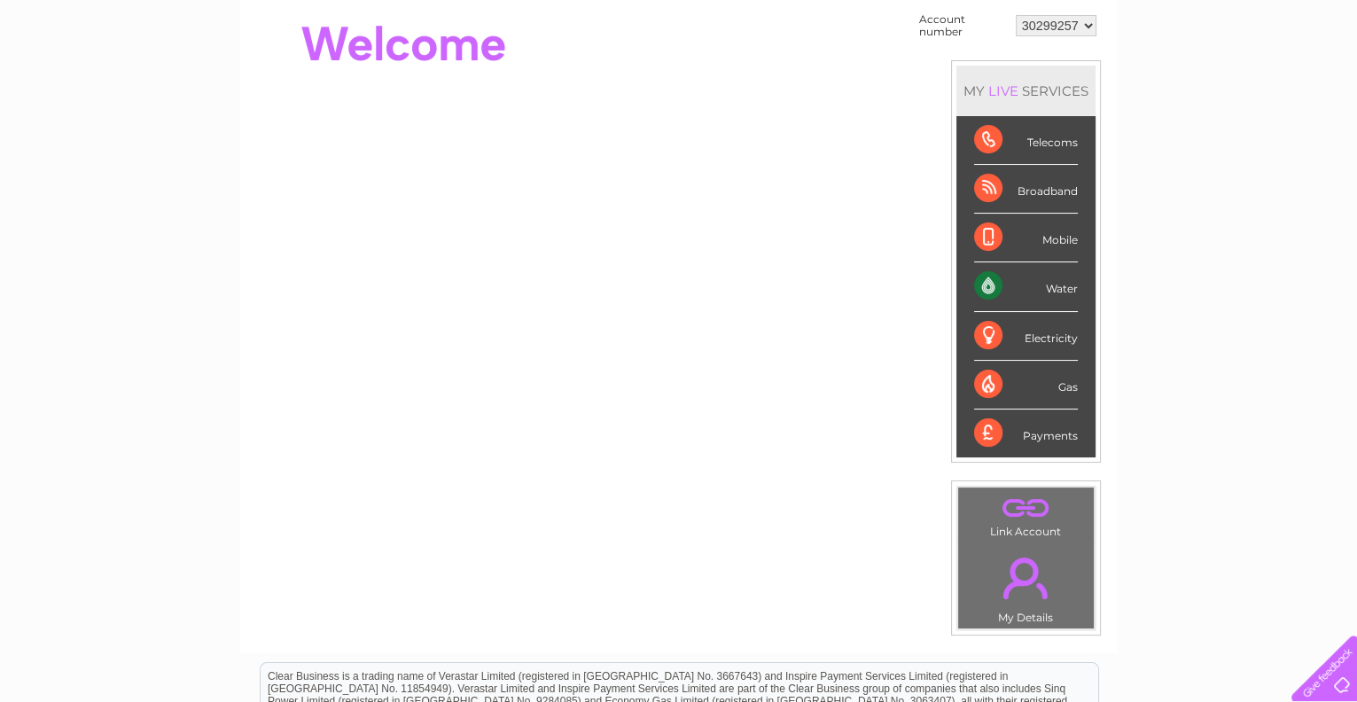
click at [983, 284] on div "Water" at bounding box center [1026, 286] width 104 height 49
click at [1049, 285] on div "Water" at bounding box center [1026, 286] width 104 height 49
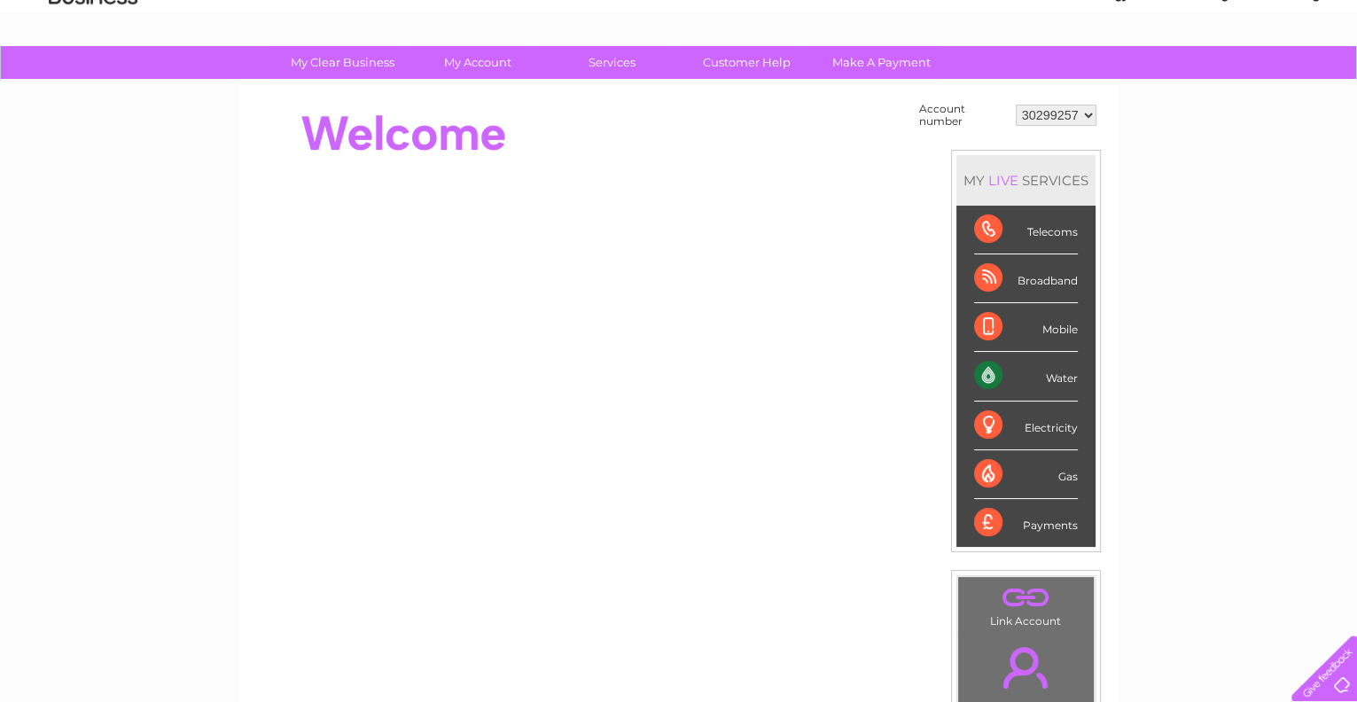
scroll to position [0, 0]
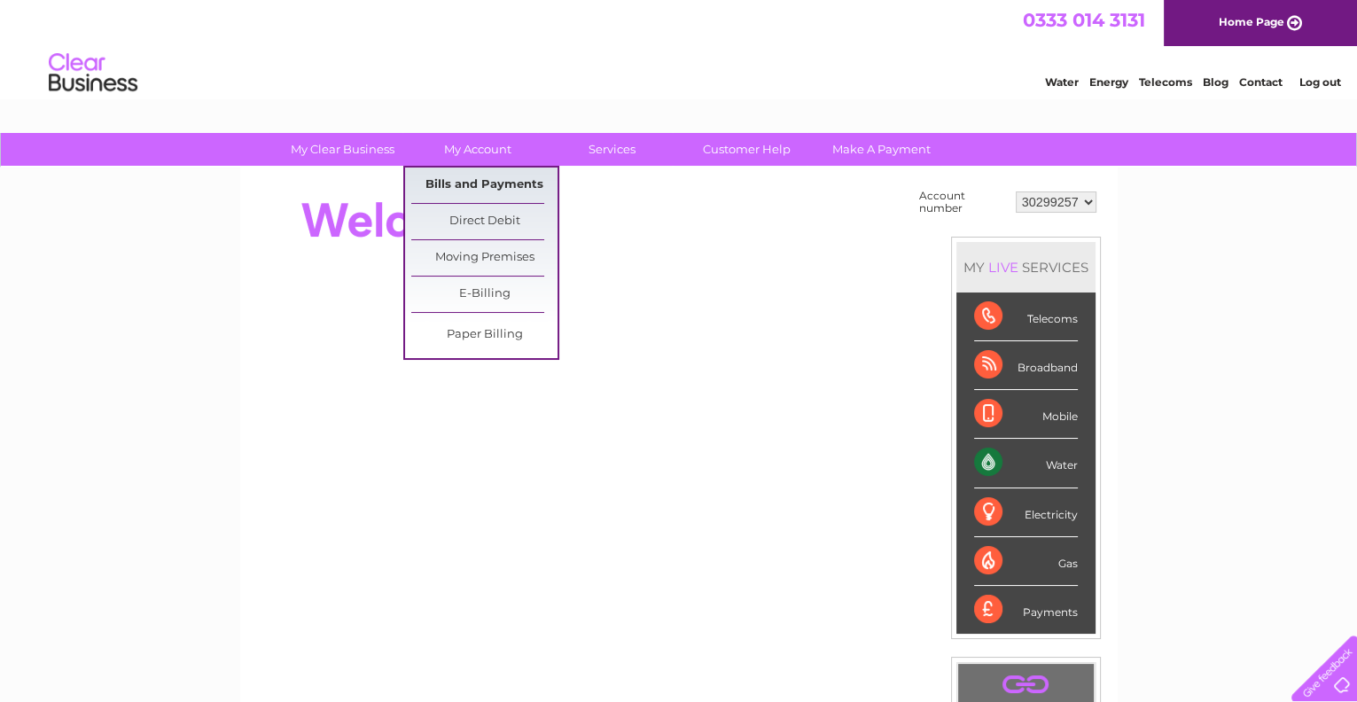
click at [473, 185] on link "Bills and Payments" at bounding box center [484, 185] width 146 height 35
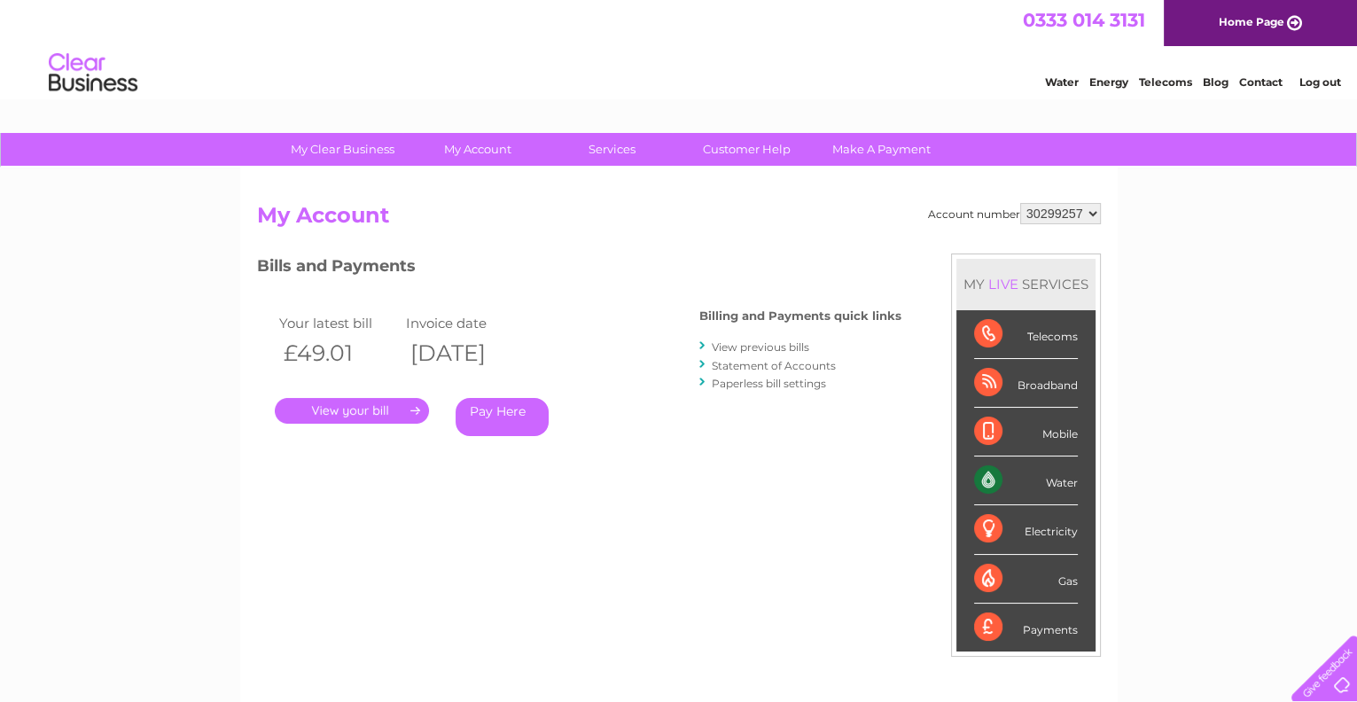
click at [769, 344] on link "View previous bills" at bounding box center [761, 346] width 98 height 13
